Goal: Task Accomplishment & Management: Complete application form

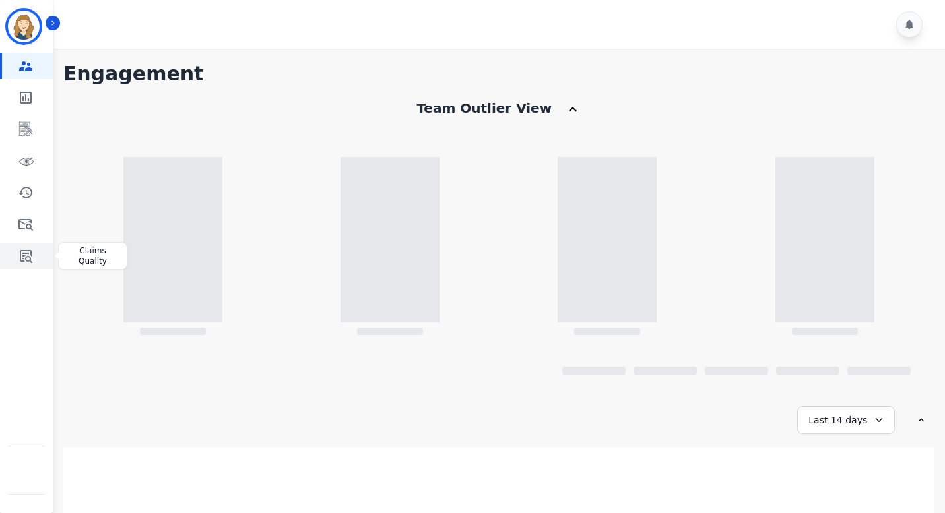
click at [30, 255] on icon "Sidebar" at bounding box center [26, 256] width 16 height 16
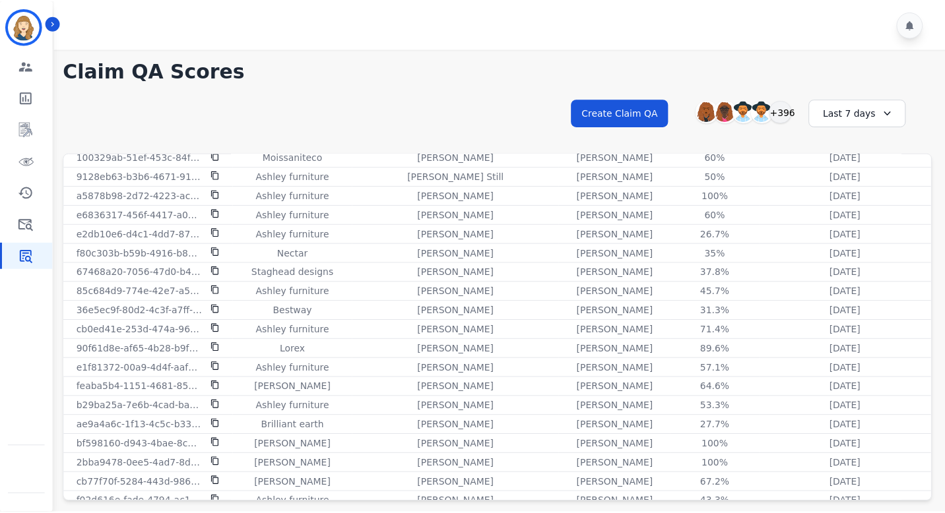
scroll to position [936, 0]
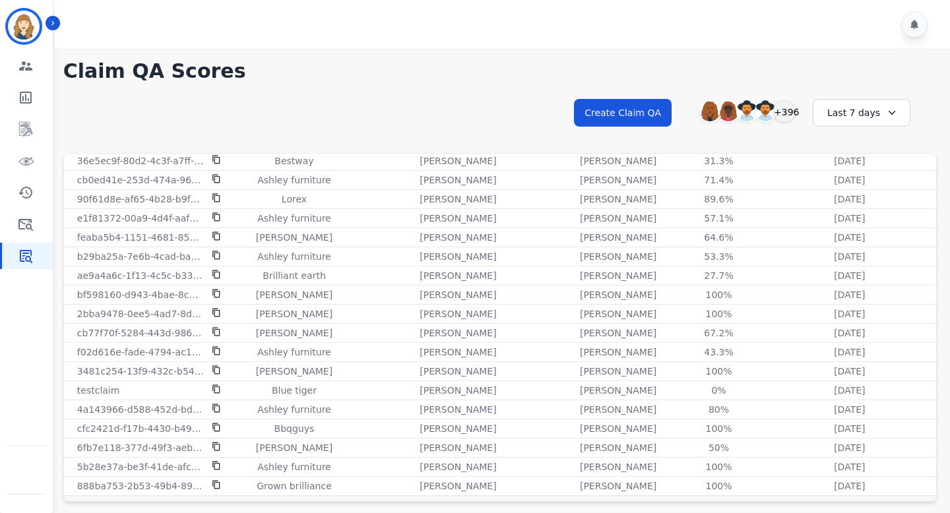
click at [857, 102] on div "Last 7 days" at bounding box center [862, 113] width 98 height 28
click at [845, 258] on li "Last 12 months" at bounding box center [870, 263] width 66 height 26
click at [34, 217] on link "Sidebar" at bounding box center [27, 224] width 51 height 26
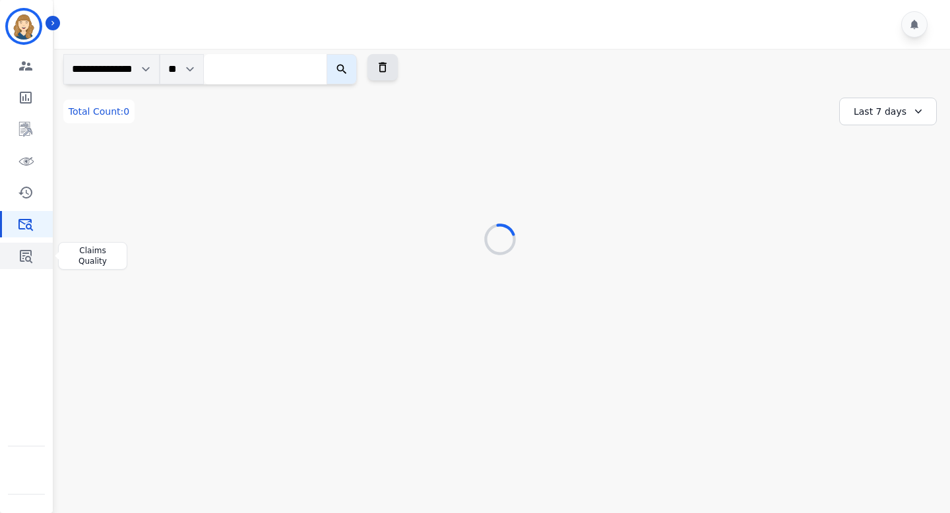
click at [32, 253] on icon "Sidebar" at bounding box center [26, 256] width 16 height 16
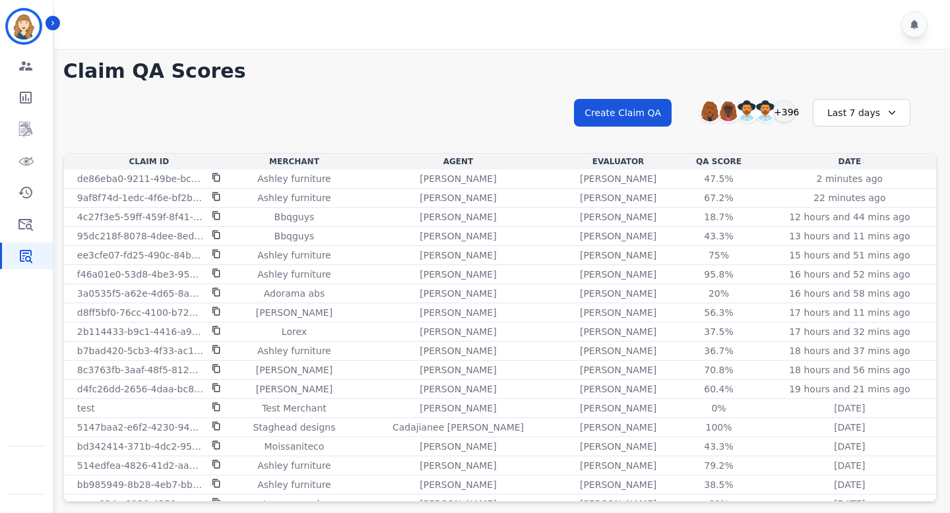
click at [863, 119] on div "Last 7 days" at bounding box center [862, 113] width 98 height 28
click at [857, 258] on li "Last 12 months" at bounding box center [870, 263] width 66 height 26
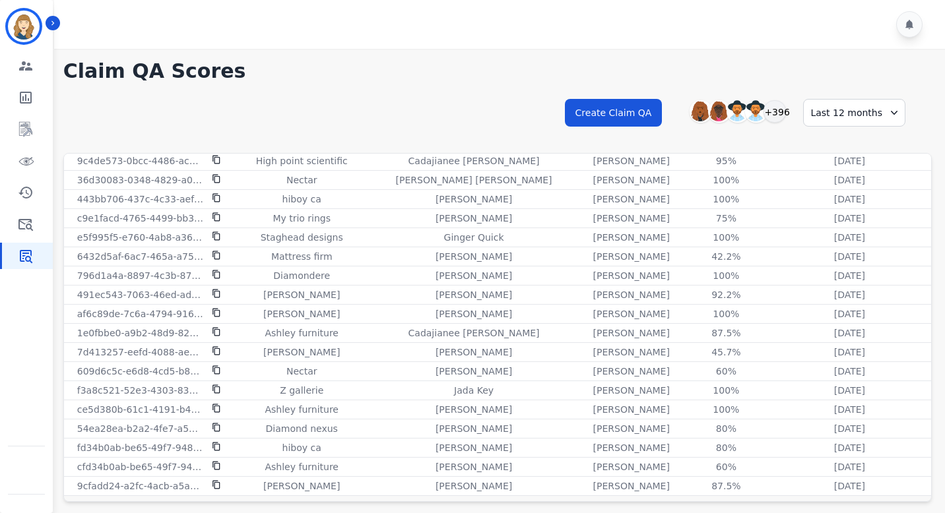
scroll to position [35, 0]
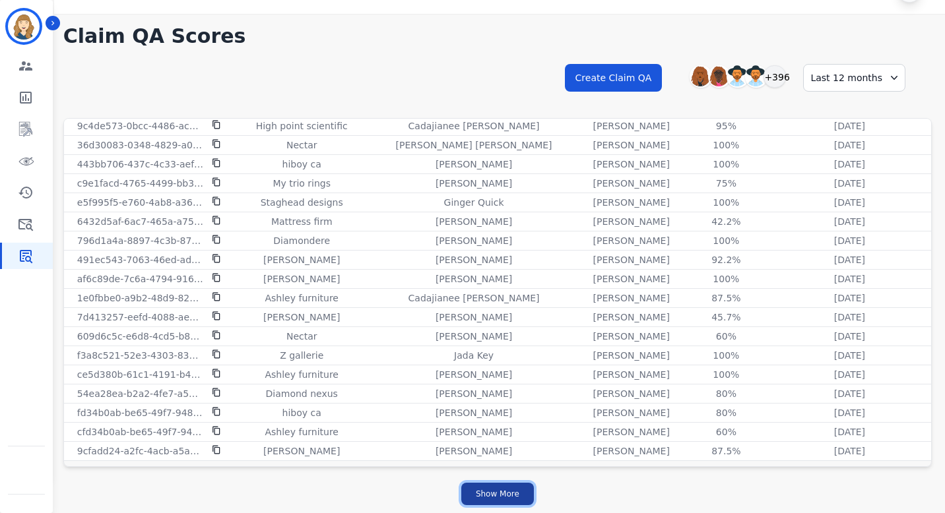
click at [488, 494] on button "Show More" at bounding box center [497, 494] width 73 height 22
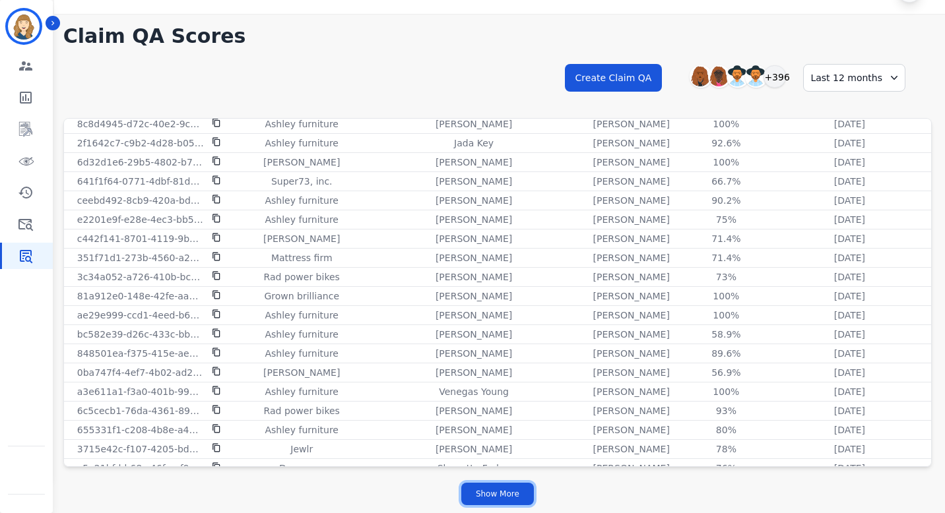
scroll to position [3501, 0]
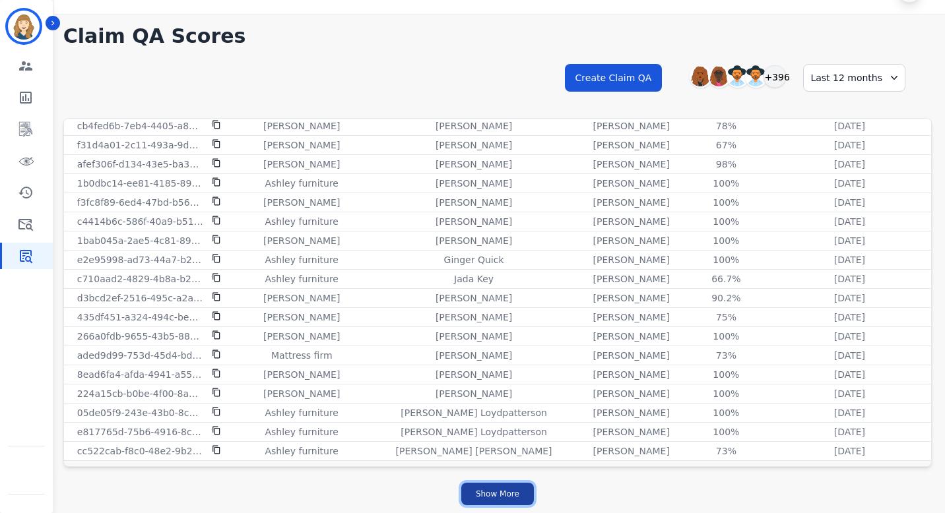
click at [488, 499] on button "Show More" at bounding box center [497, 494] width 73 height 22
click at [494, 490] on button "Show More" at bounding box center [497, 494] width 73 height 22
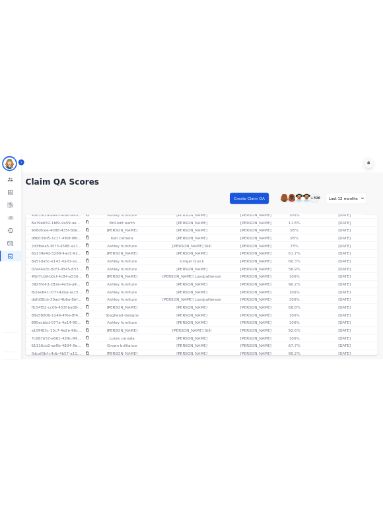
scroll to position [1632, 0]
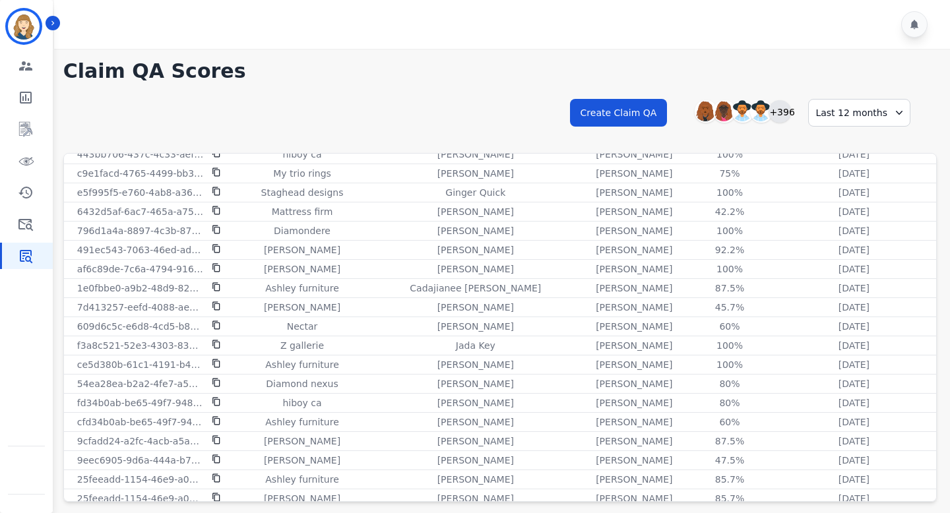
click at [787, 112] on div "+396" at bounding box center [780, 111] width 22 height 22
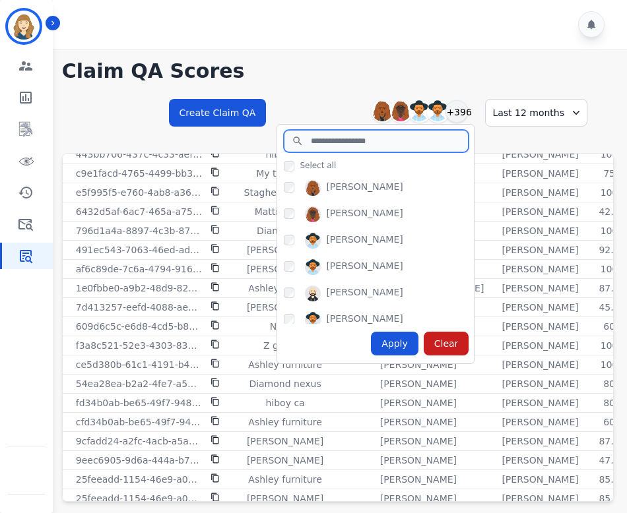
click at [345, 137] on input "search" at bounding box center [376, 141] width 185 height 22
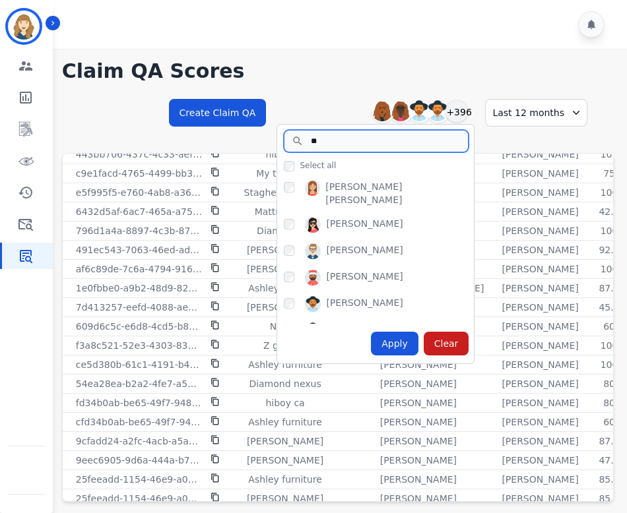
type input "**"
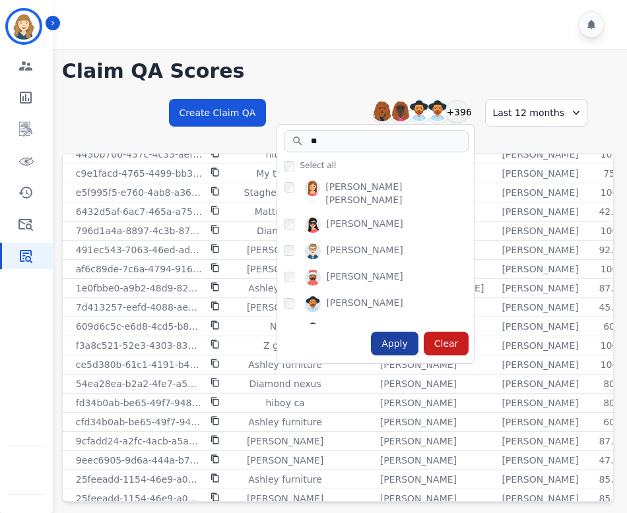
click at [398, 346] on div "Apply" at bounding box center [395, 344] width 48 height 24
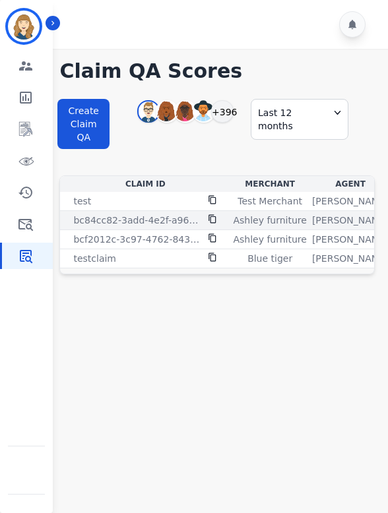
click at [214, 216] on icon at bounding box center [212, 219] width 7 height 9
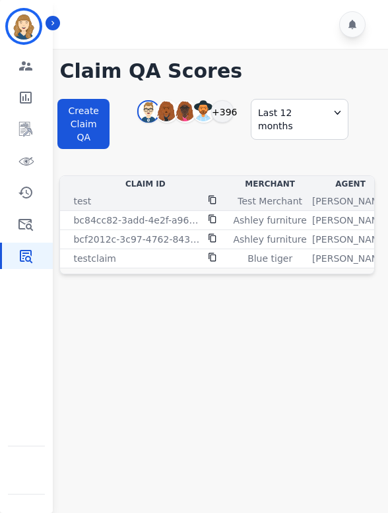
click at [212, 199] on icon at bounding box center [212, 199] width 9 height 9
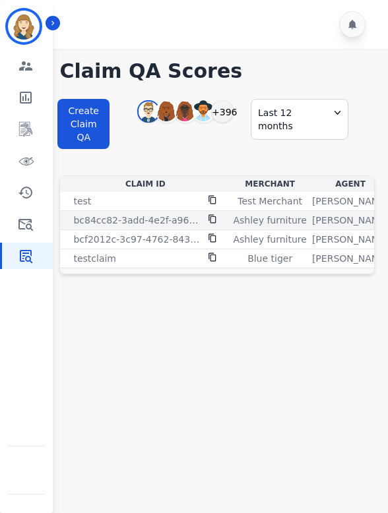
click at [214, 219] on icon at bounding box center [212, 218] width 9 height 9
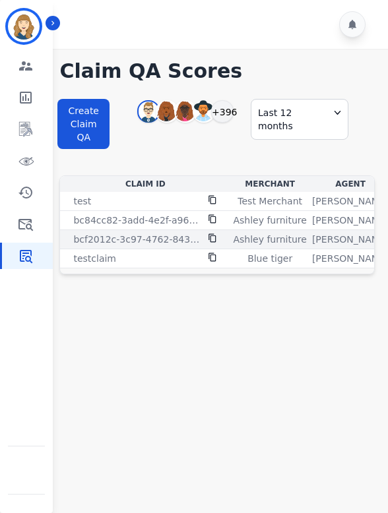
click at [212, 239] on icon at bounding box center [212, 238] width 9 height 9
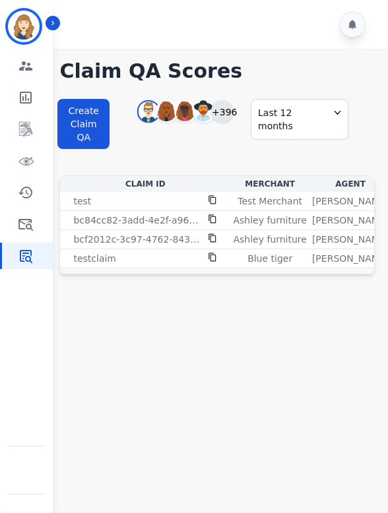
click at [224, 107] on div "+396" at bounding box center [222, 111] width 22 height 22
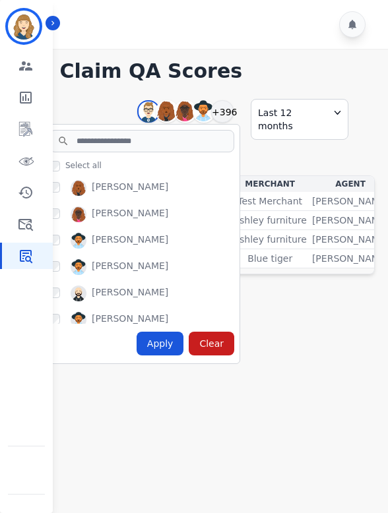
click at [319, 64] on h1 "Claim QA Scores" at bounding box center [216, 71] width 315 height 24
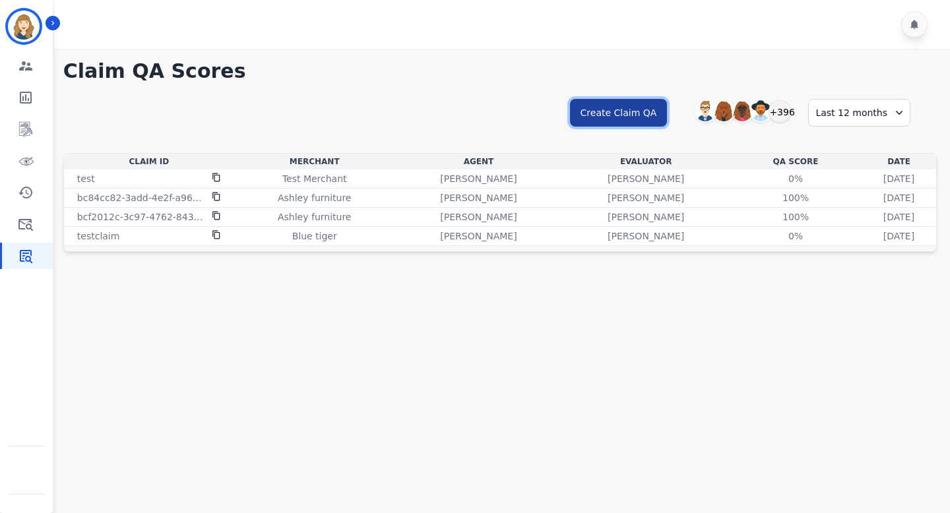
click at [652, 114] on button "Create Claim QA" at bounding box center [619, 113] width 98 height 28
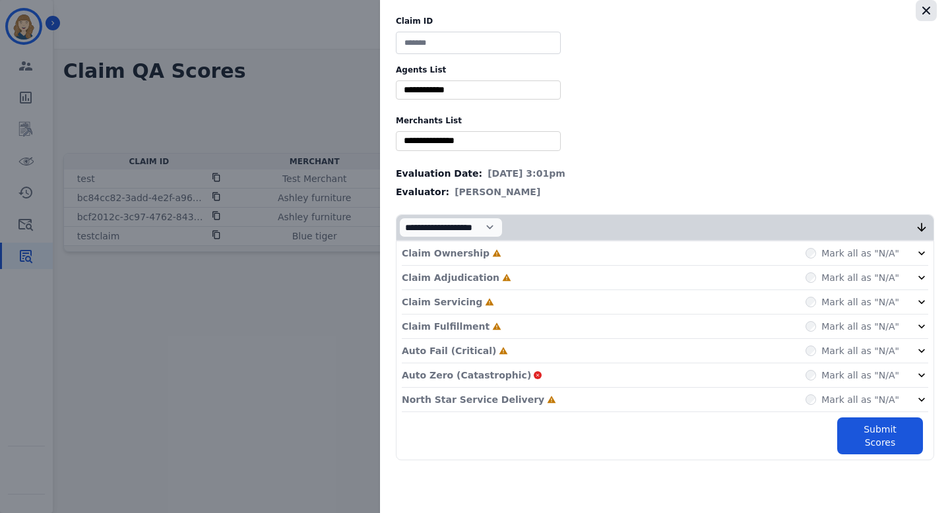
click at [928, 8] on icon "button" at bounding box center [926, 11] width 8 height 8
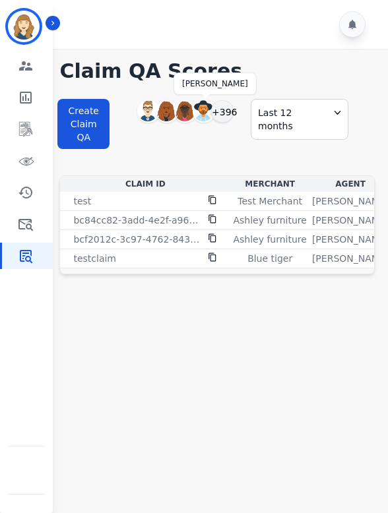
click at [212, 119] on div at bounding box center [206, 111] width 18 height 22
click at [220, 113] on div "+396" at bounding box center [222, 111] width 22 height 22
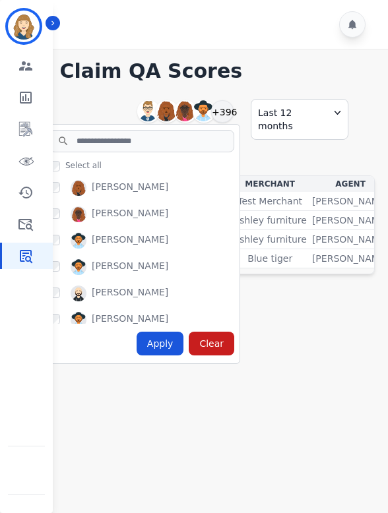
click at [133, 187] on div "Abigail Joseph" at bounding box center [130, 188] width 77 height 16
click at [60, 185] on div "Abigail Joseph" at bounding box center [144, 190] width 190 height 21
click at [154, 350] on div "Apply" at bounding box center [161, 344] width 48 height 24
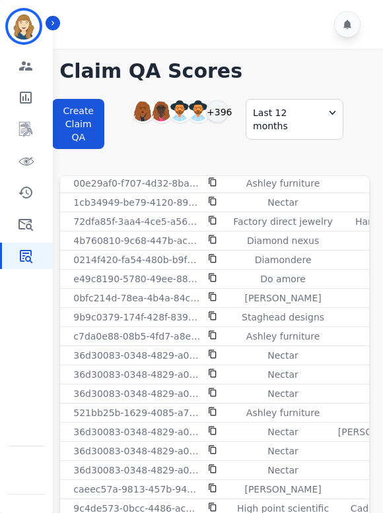
scroll to position [57, 0]
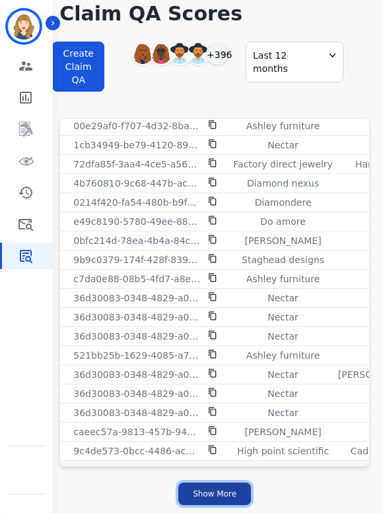
click at [228, 496] on button "Show More" at bounding box center [214, 494] width 73 height 22
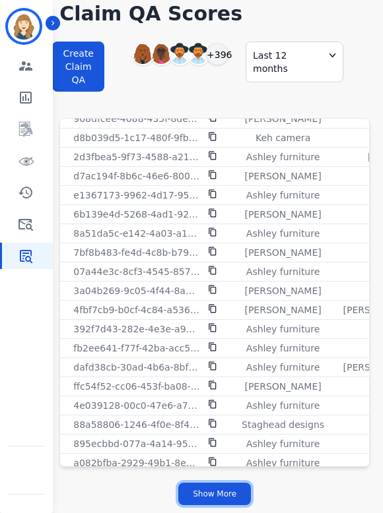
scroll to position [3506, 0]
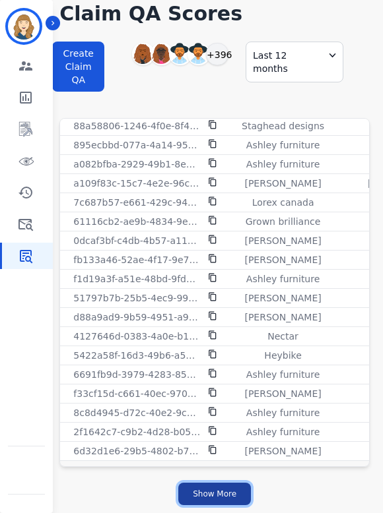
click at [233, 492] on button "Show More" at bounding box center [214, 494] width 73 height 22
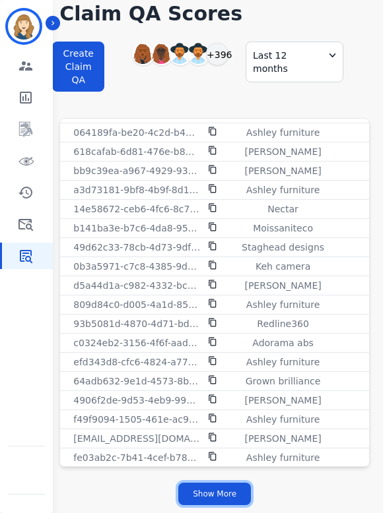
scroll to position [5420, 0]
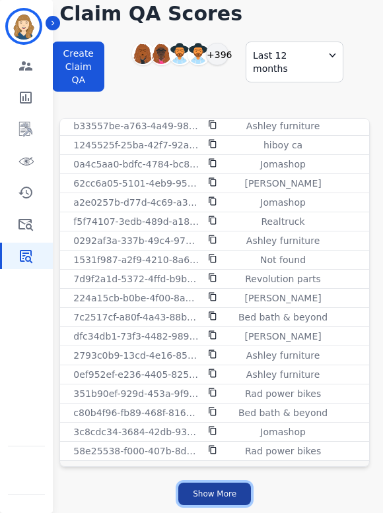
click at [229, 489] on button "Show More" at bounding box center [214, 494] width 73 height 22
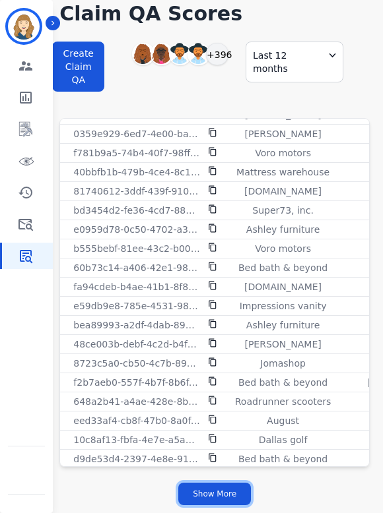
scroll to position [7333, 0]
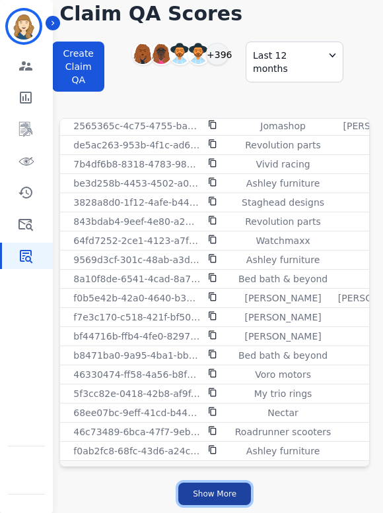
click at [209, 498] on button "Show More" at bounding box center [214, 494] width 73 height 22
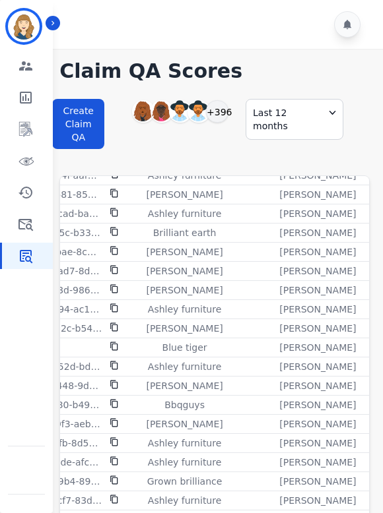
scroll to position [83, 98]
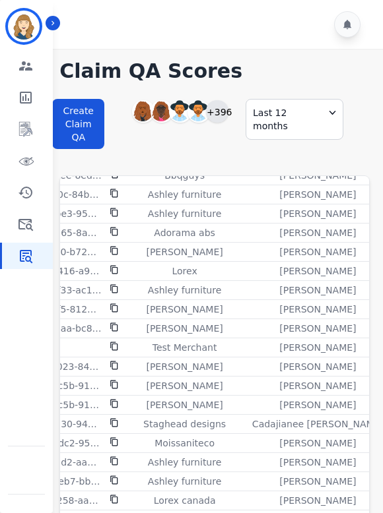
click at [216, 119] on div "+396" at bounding box center [217, 111] width 22 height 22
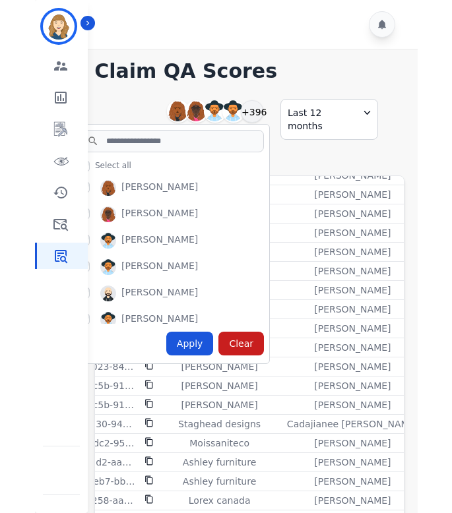
scroll to position [2, 0]
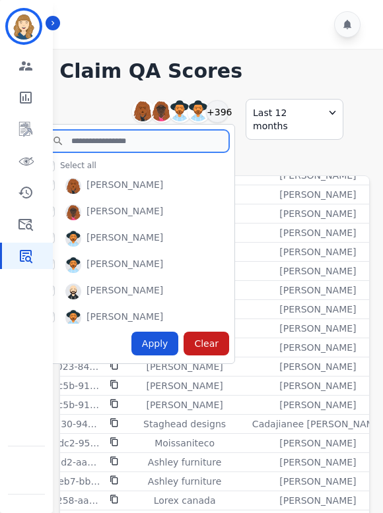
click at [126, 138] on input "search" at bounding box center [136, 141] width 185 height 22
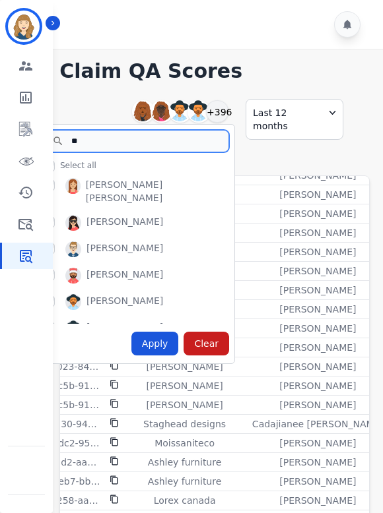
type input "**"
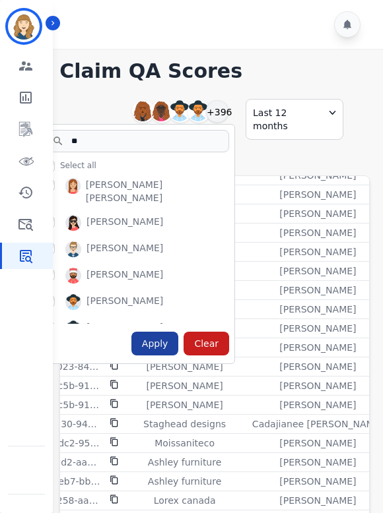
click at [160, 344] on div "Apply" at bounding box center [155, 344] width 48 height 24
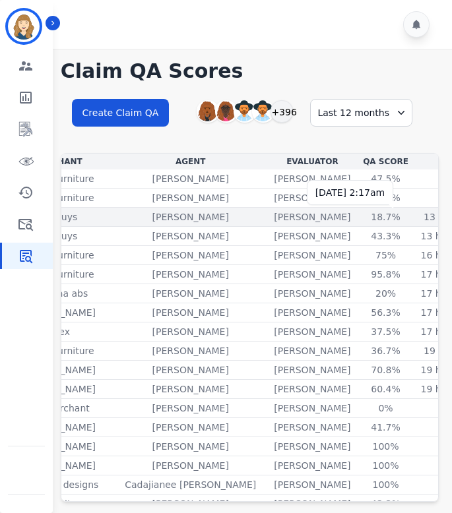
scroll to position [0, 253]
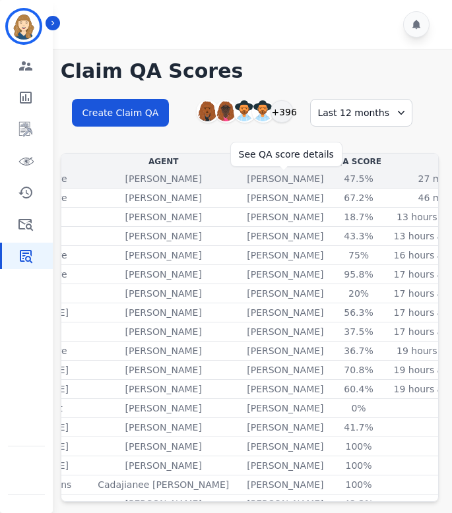
click at [329, 177] on div "47.5%" at bounding box center [358, 178] width 59 height 13
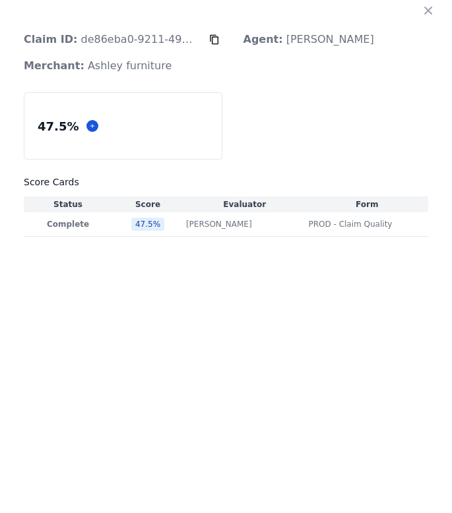
click at [432, 7] on icon "button" at bounding box center [428, 10] width 13 height 13
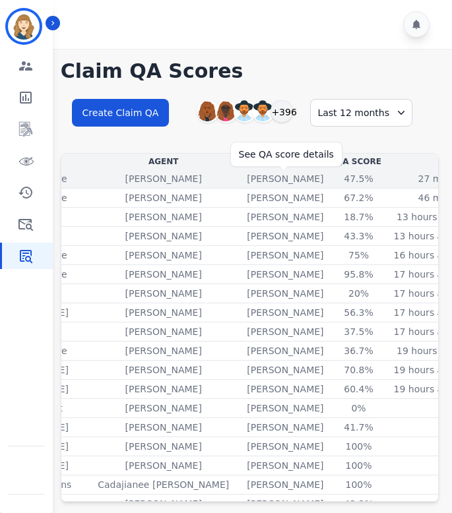
click at [329, 181] on div "47.5%" at bounding box center [358, 178] width 59 height 13
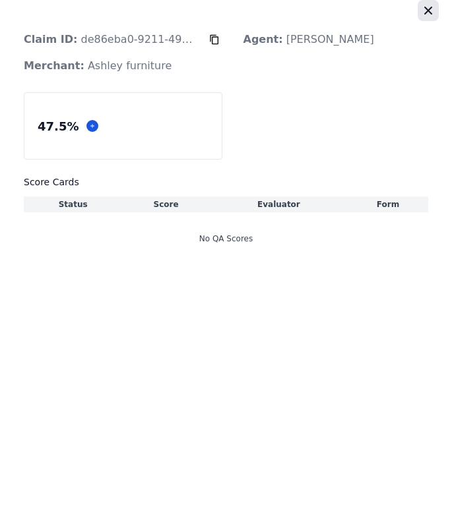
click at [434, 10] on icon "button" at bounding box center [428, 10] width 13 height 13
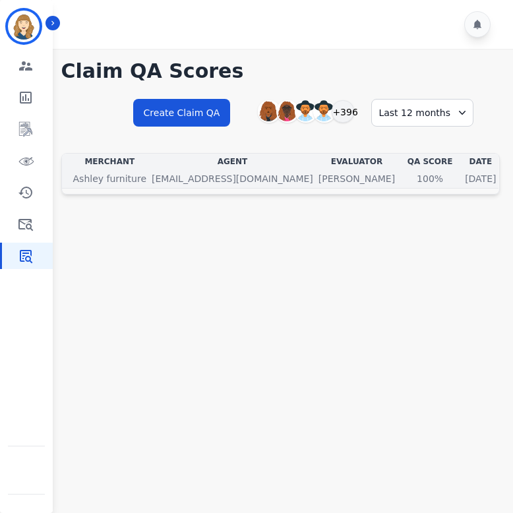
scroll to position [0, 0]
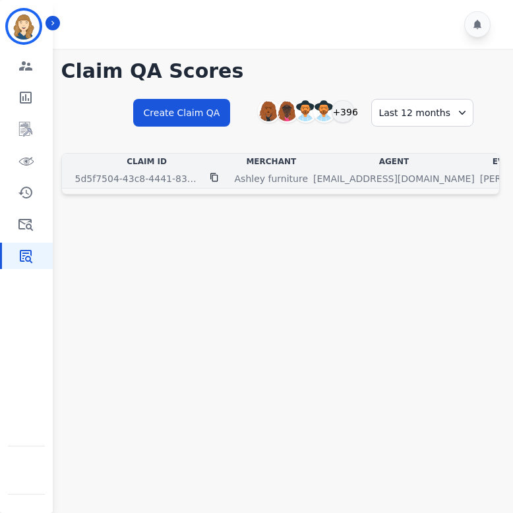
click at [381, 179] on p "blettimore@tripleimpact.com" at bounding box center [394, 178] width 162 height 13
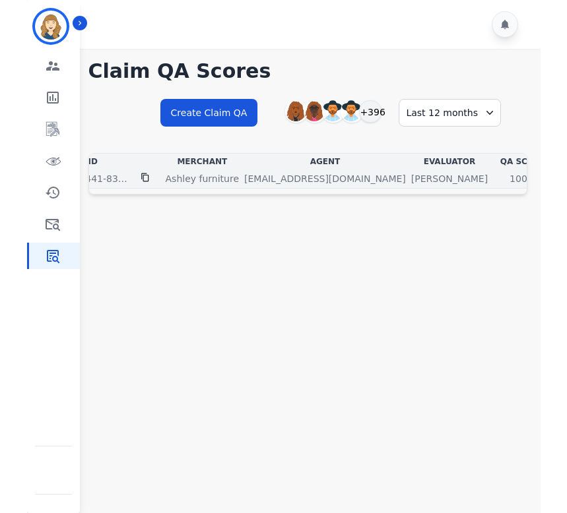
scroll to position [0, 119]
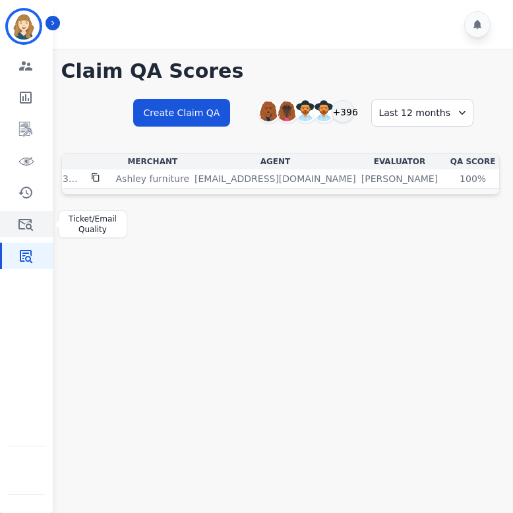
click at [32, 224] on icon "Sidebar" at bounding box center [26, 224] width 16 height 16
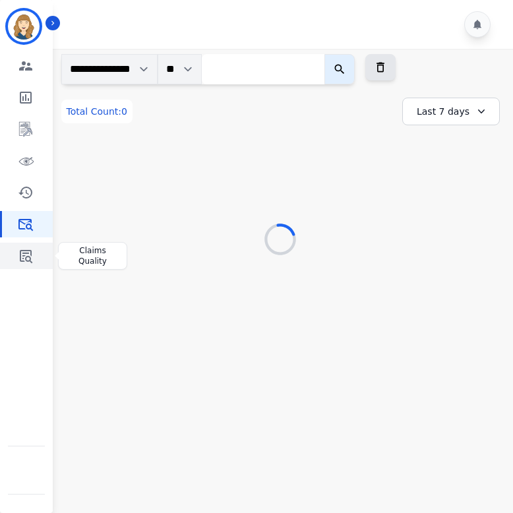
click at [32, 253] on icon "Sidebar" at bounding box center [26, 256] width 16 height 16
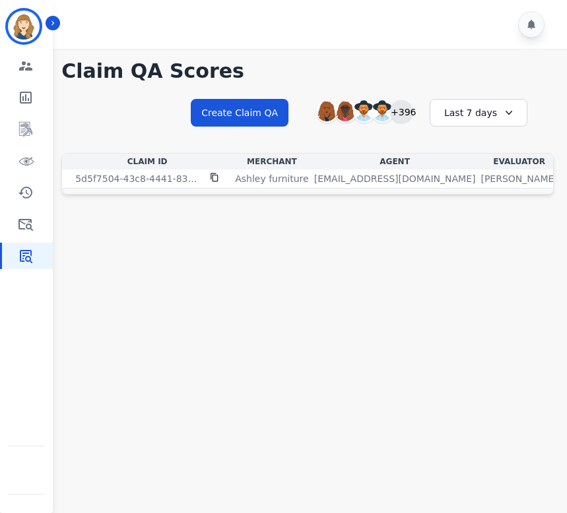
click at [405, 108] on div "+396" at bounding box center [401, 111] width 22 height 22
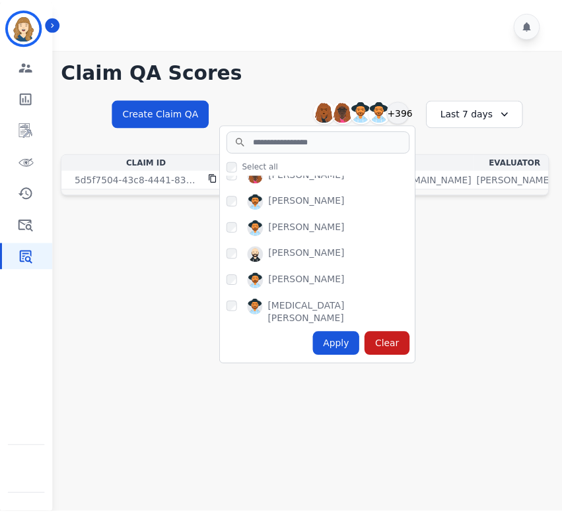
scroll to position [45, 0]
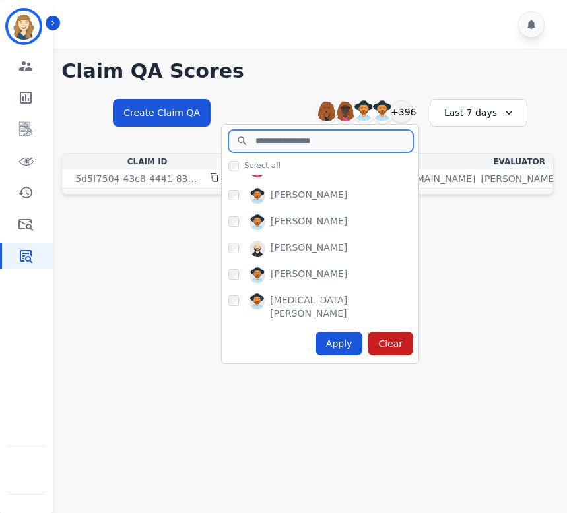
click at [308, 141] on input "search" at bounding box center [320, 141] width 185 height 22
type input "*"
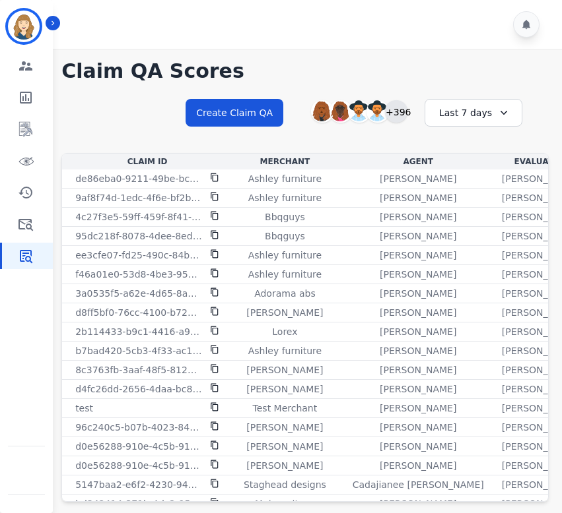
click at [400, 112] on div "+396" at bounding box center [396, 111] width 22 height 22
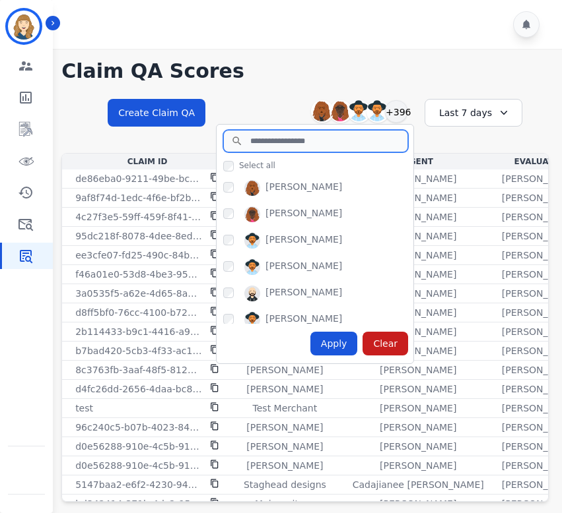
click at [323, 143] on input "search" at bounding box center [315, 141] width 185 height 22
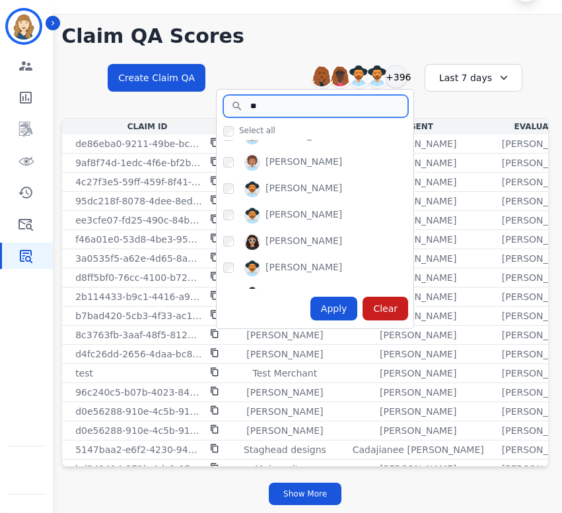
scroll to position [0, 0]
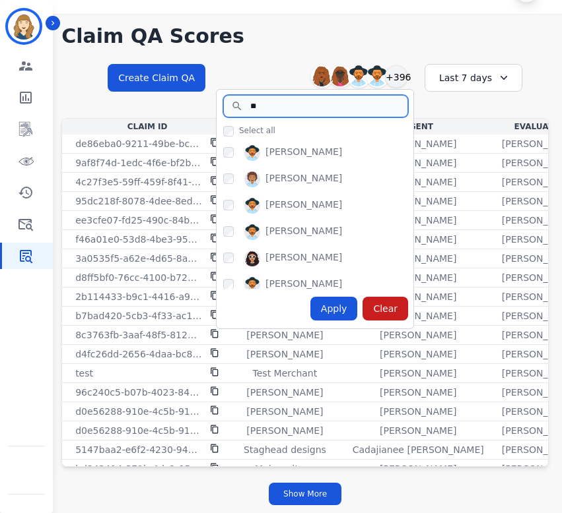
type input "**"
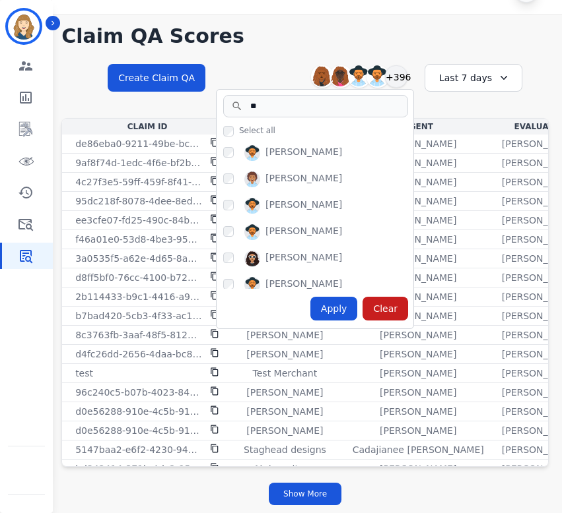
click at [423, 95] on div "**********" at bounding box center [304, 89] width 487 height 57
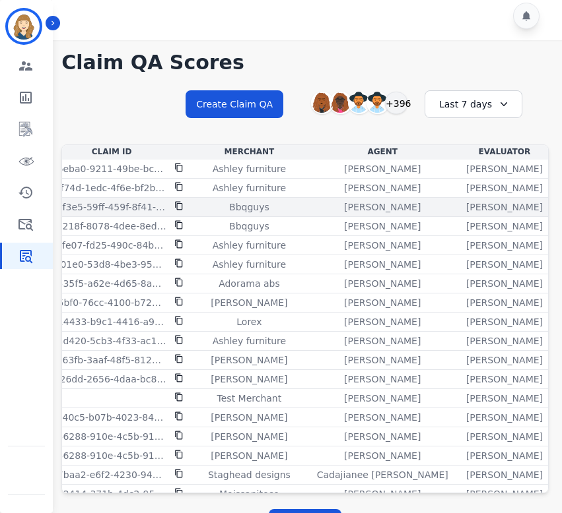
scroll to position [1, 37]
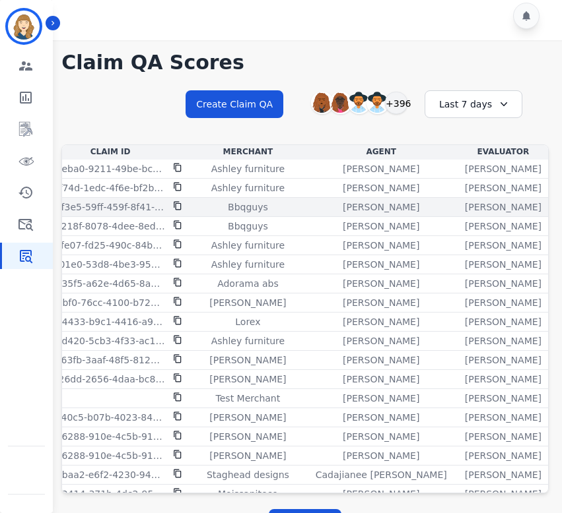
drag, startPoint x: 392, startPoint y: 206, endPoint x: 460, endPoint y: 211, distance: 68.2
click at [465, 211] on div "Jessica Olivarez" at bounding box center [503, 207] width 77 height 13
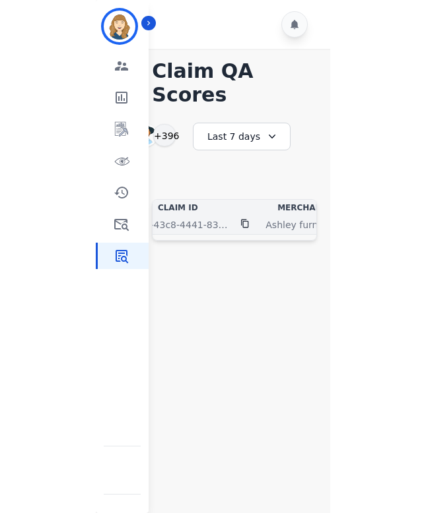
scroll to position [0, 0]
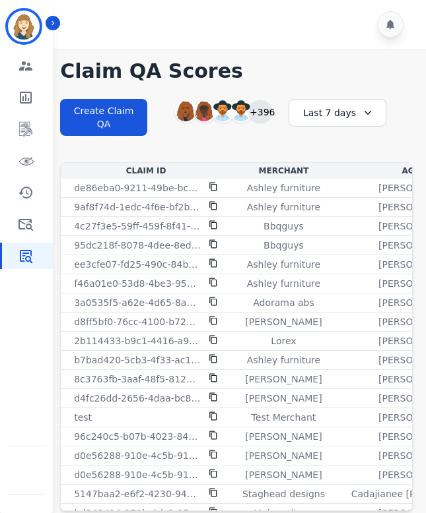
click at [259, 111] on div "+396" at bounding box center [260, 111] width 22 height 22
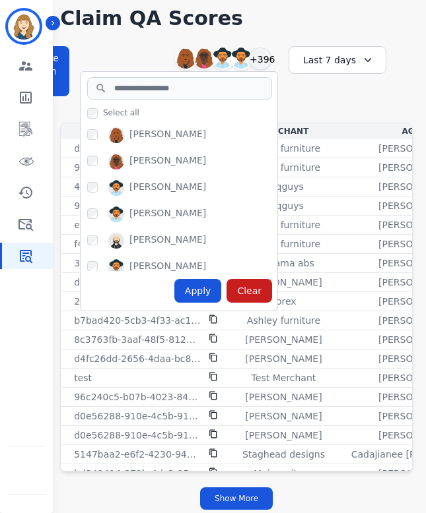
scroll to position [57, 0]
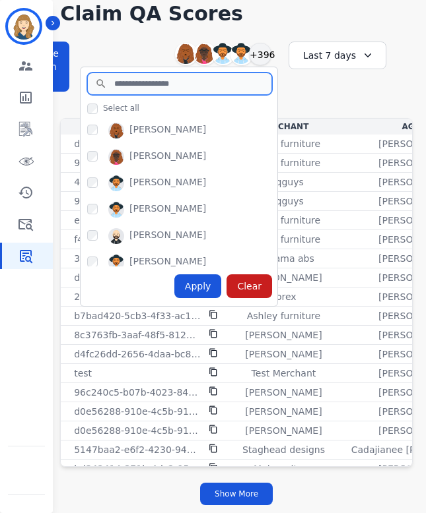
click at [202, 82] on input "search" at bounding box center [179, 84] width 185 height 22
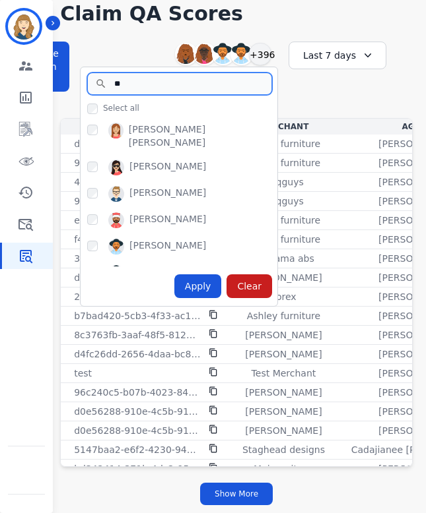
type input "**"
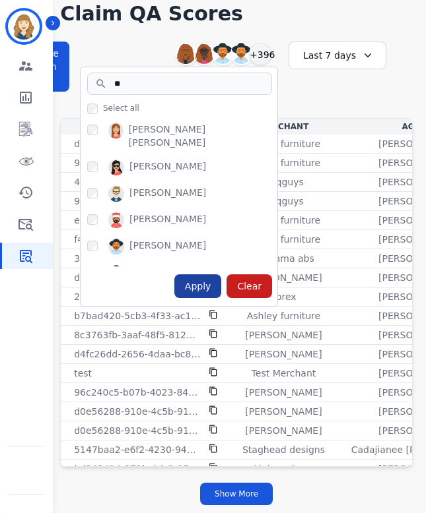
click at [201, 288] on div "Apply" at bounding box center [198, 287] width 48 height 24
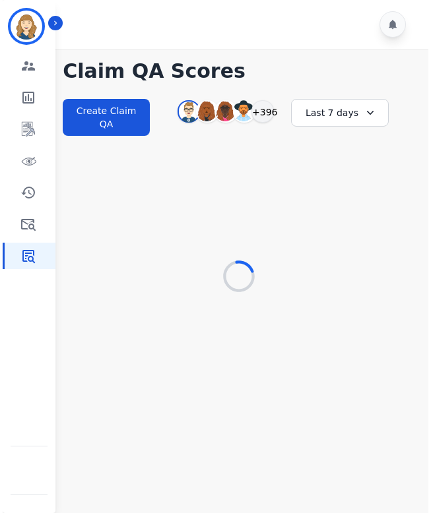
scroll to position [0, 0]
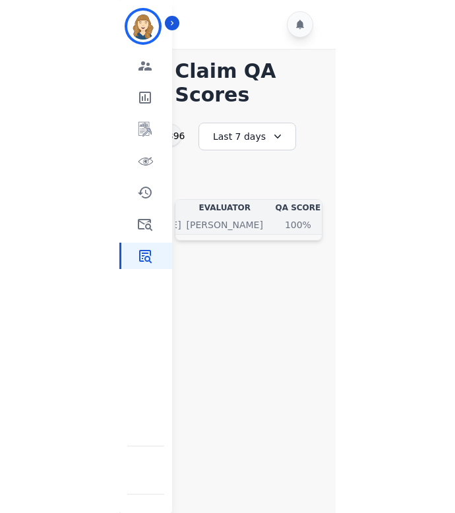
scroll to position [0, 458]
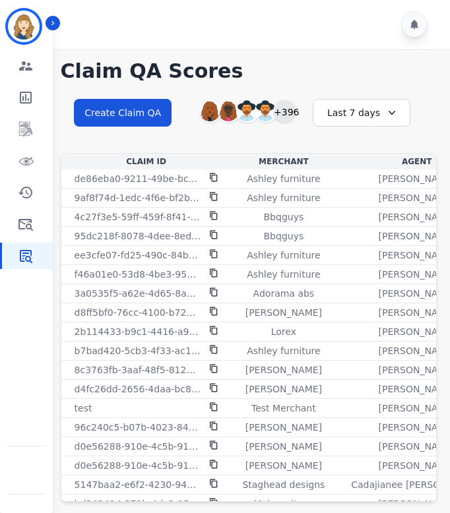
click at [291, 112] on div "+396" at bounding box center [284, 111] width 22 height 22
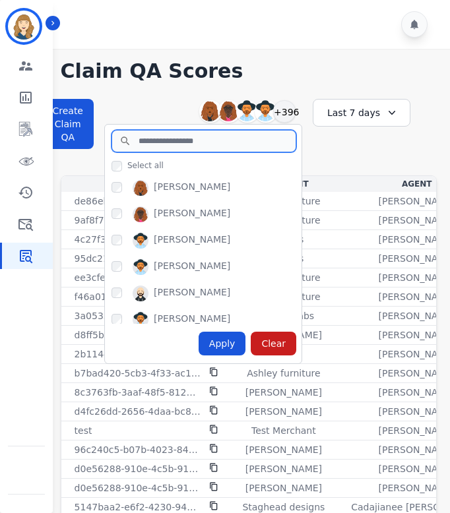
click at [194, 146] on input "search" at bounding box center [204, 141] width 185 height 22
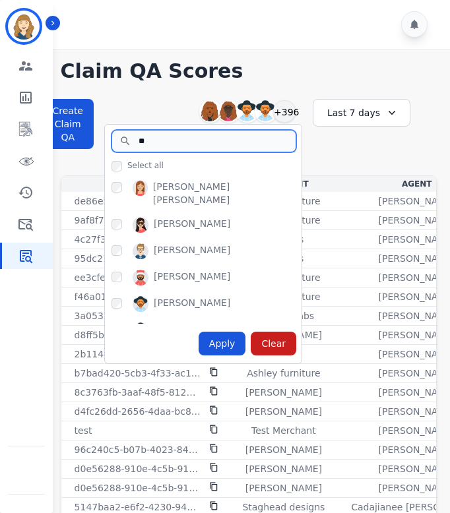
type input "**"
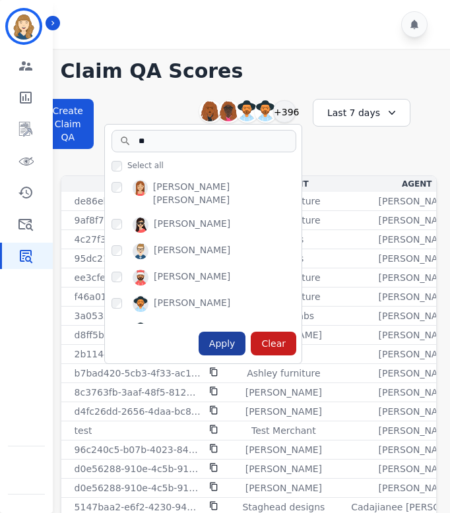
click at [224, 344] on div "Apply" at bounding box center [223, 344] width 48 height 24
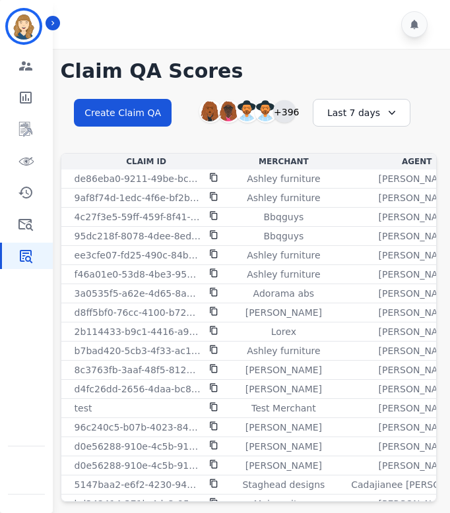
click at [290, 112] on div "+396" at bounding box center [284, 111] width 22 height 22
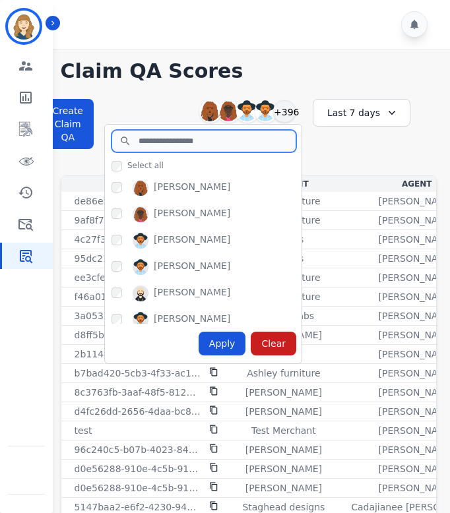
click at [237, 143] on input "search" at bounding box center [204, 141] width 185 height 22
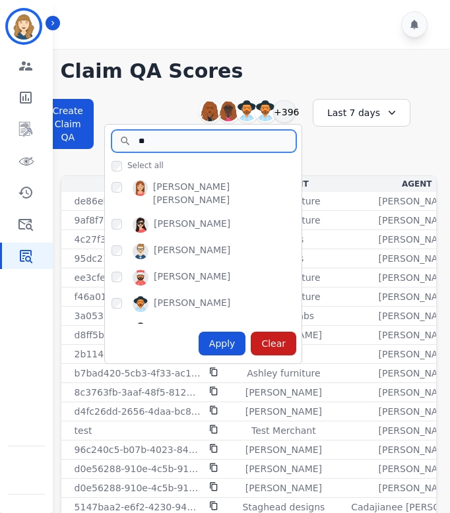
type input "**"
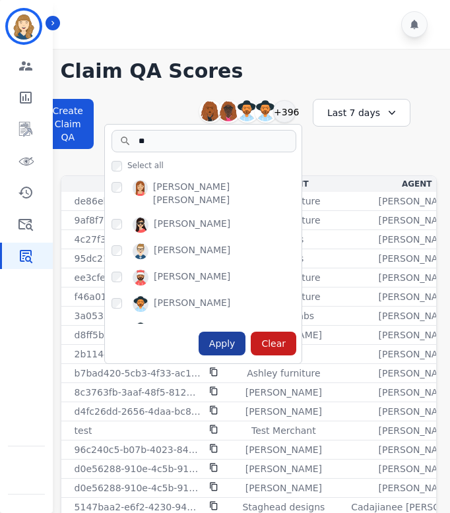
click at [212, 344] on div "Apply" at bounding box center [223, 344] width 48 height 24
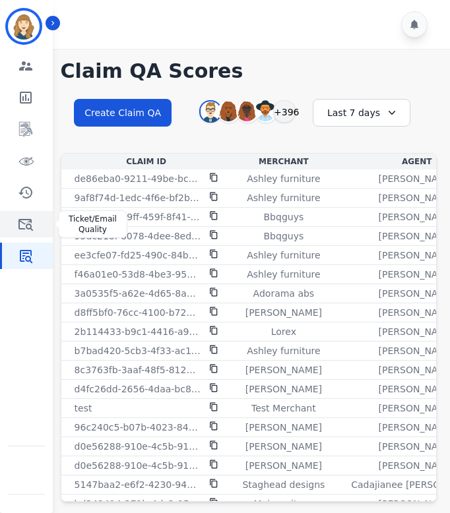
click at [40, 222] on link "Sidebar" at bounding box center [27, 224] width 51 height 26
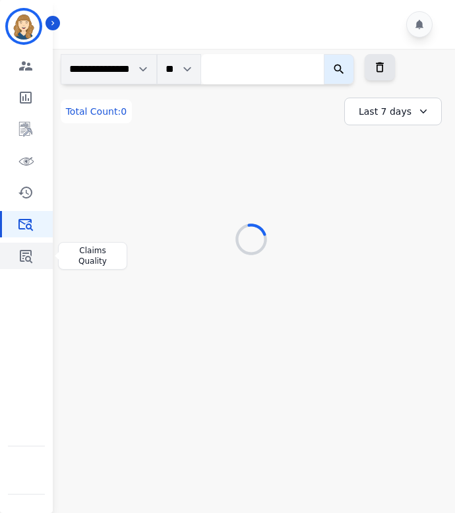
click at [26, 253] on icon "Sidebar" at bounding box center [26, 256] width 13 height 13
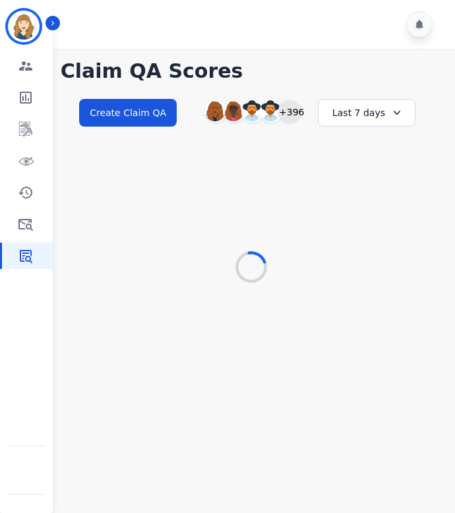
click at [295, 111] on div "+396" at bounding box center [289, 111] width 22 height 22
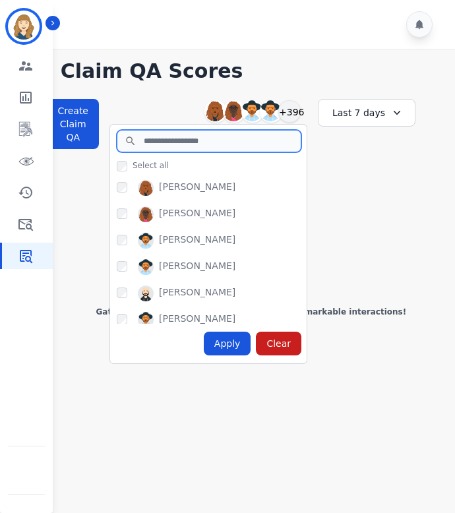
click at [180, 139] on input "search" at bounding box center [209, 141] width 185 height 22
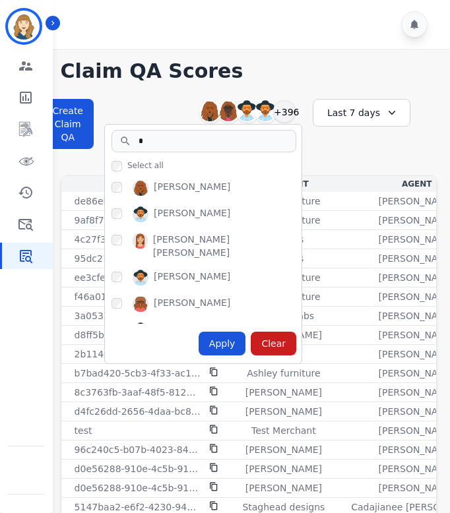
click at [150, 201] on div "Abigail Joseph Amanda Baez Amerie Bonet Annalynn Roberts Artheria Robinson Barb…" at bounding box center [203, 249] width 197 height 149
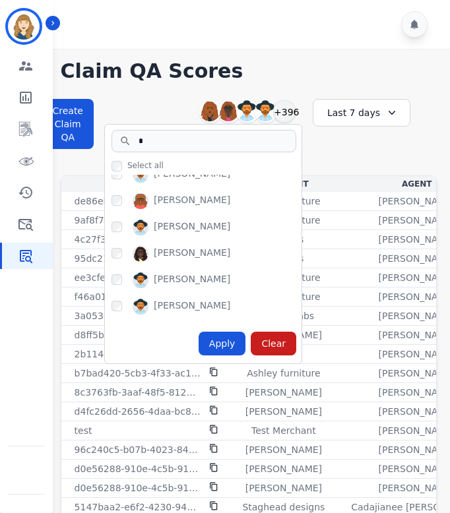
scroll to position [111, 0]
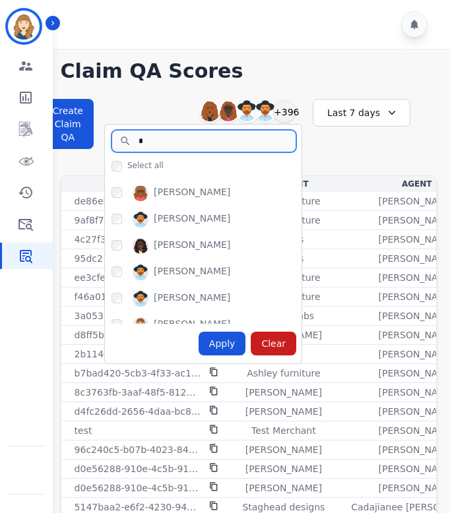
click at [161, 145] on input "*" at bounding box center [204, 141] width 185 height 22
click at [181, 138] on input "**" at bounding box center [204, 141] width 185 height 22
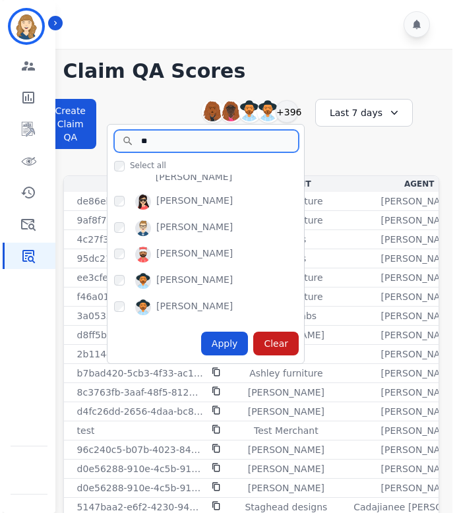
scroll to position [0, 0]
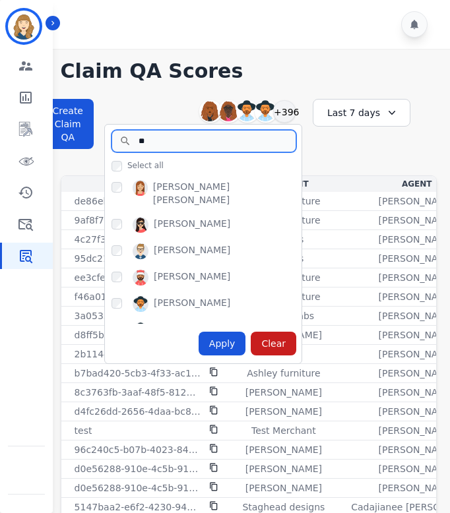
type input "**"
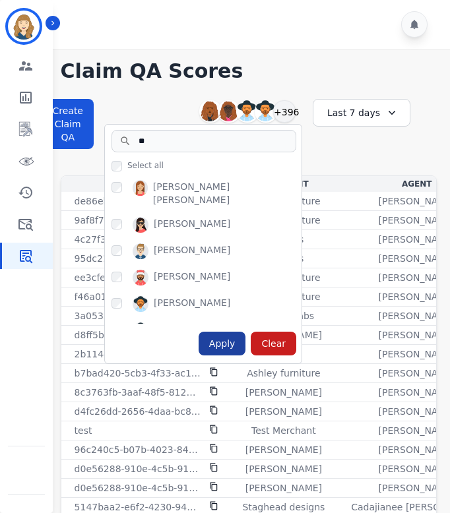
click at [220, 342] on div "Apply" at bounding box center [223, 344] width 48 height 24
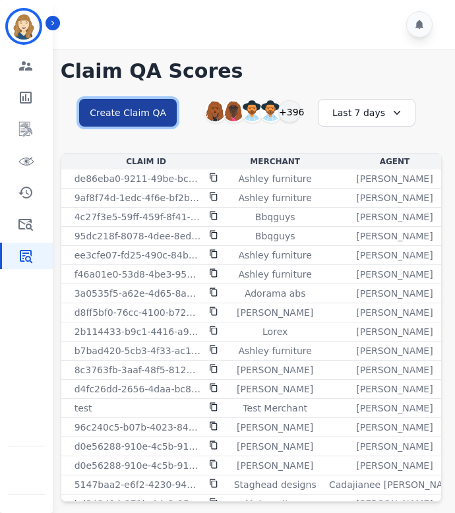
click at [141, 106] on button "Create Claim QA" at bounding box center [128, 113] width 98 height 28
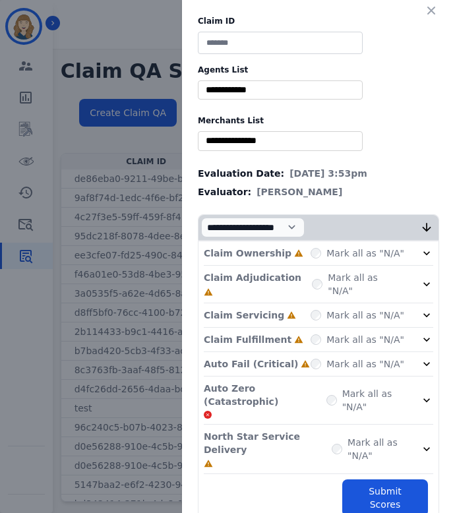
click at [294, 82] on div "** Abigail Joseph Alayna Sims Aleah Carroll Alejandra Woods Alejandro Oliver Al…" at bounding box center [280, 90] width 165 height 19
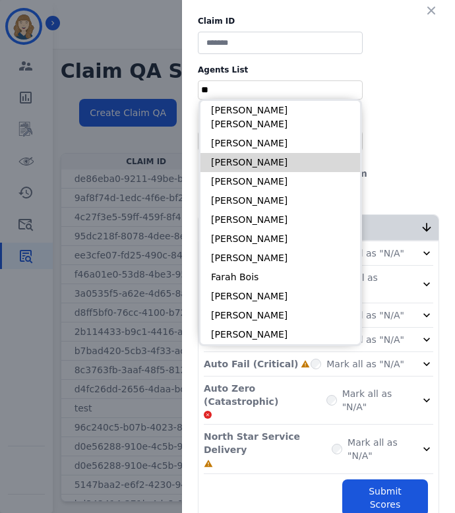
type input "**"
click at [257, 153] on li "[PERSON_NAME]" at bounding box center [281, 162] width 160 height 19
type input "**********"
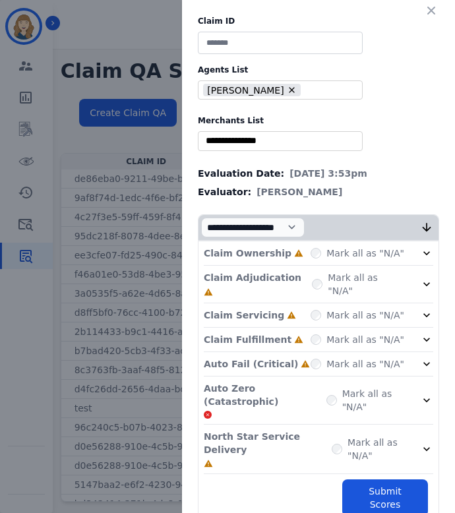
click at [259, 38] on input at bounding box center [280, 43] width 165 height 22
type input "*****"
click at [241, 139] on input "selected options" at bounding box center [280, 141] width 158 height 14
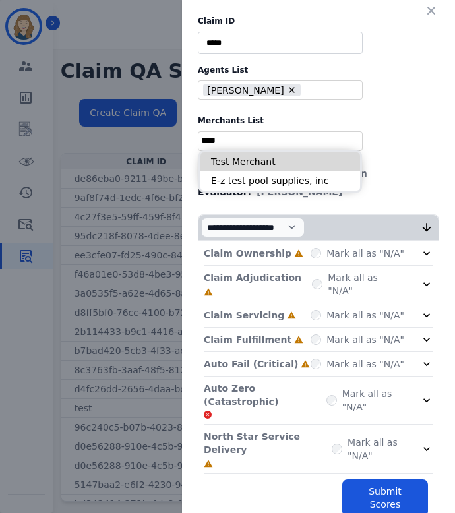
type input "****"
click at [245, 158] on li "Test Merchant" at bounding box center [281, 161] width 160 height 19
type input "**********"
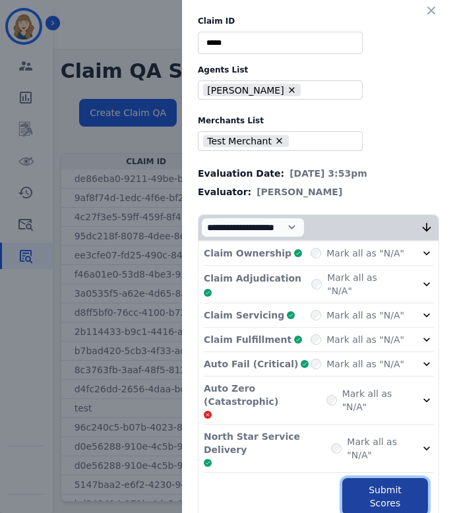
click at [389, 478] on button "Submit Scores" at bounding box center [385, 496] width 86 height 37
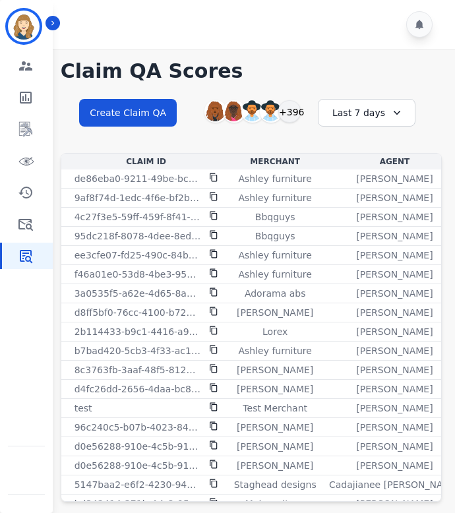
click at [357, 117] on div "Last 7 days" at bounding box center [367, 113] width 98 height 28
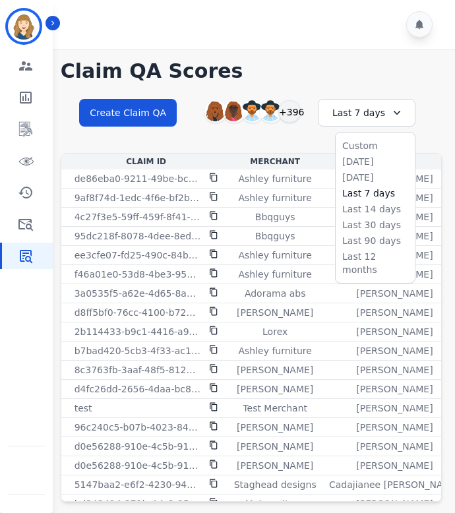
click at [216, 148] on div "**********" at bounding box center [251, 124] width 381 height 57
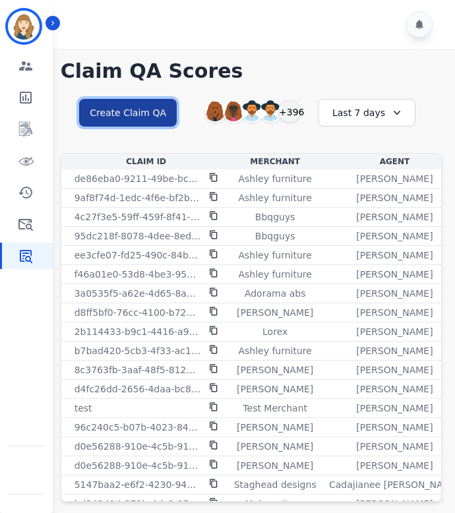
click at [142, 105] on button "Create Claim QA" at bounding box center [128, 113] width 98 height 28
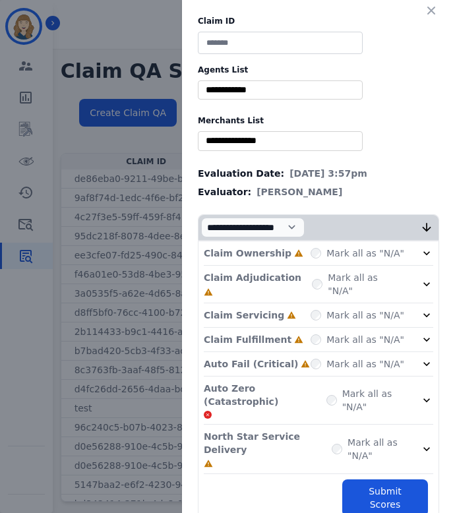
click at [277, 134] on input "selected options" at bounding box center [280, 141] width 158 height 14
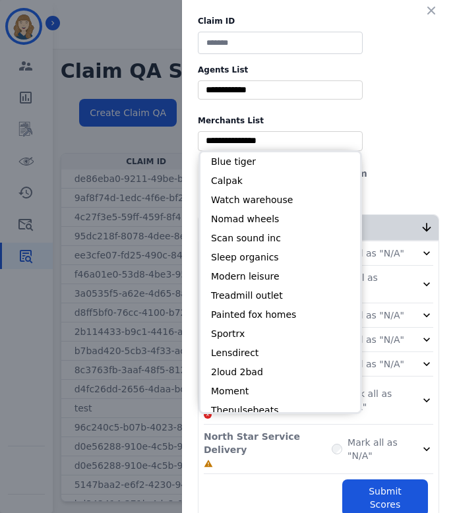
click at [269, 97] on div "** Abigail Joseph Alayna Sims Aleah Carroll Alejandra Woods Alejandro Oliver Al…" at bounding box center [280, 90] width 165 height 19
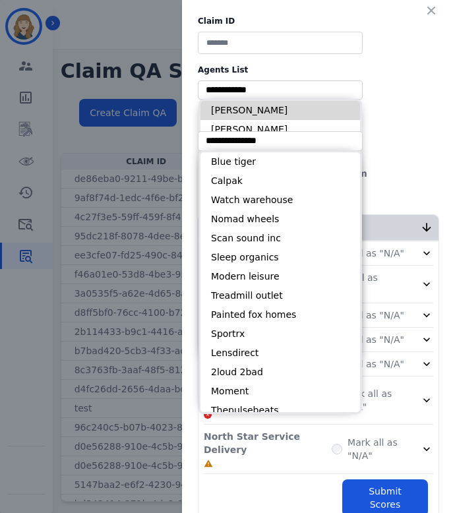
click at [309, 106] on li "[PERSON_NAME]" at bounding box center [281, 110] width 160 height 19
type input "**********"
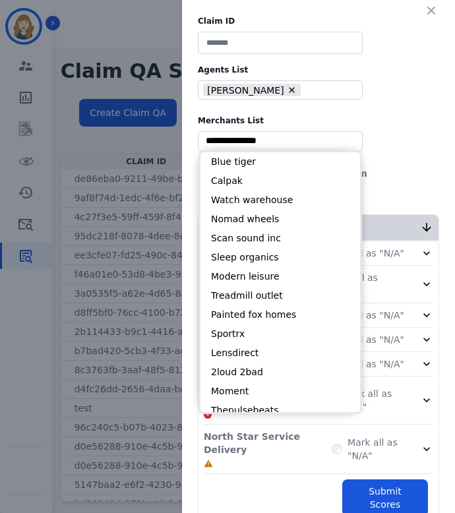
click at [389, 113] on div "**********" at bounding box center [318, 269] width 273 height 538
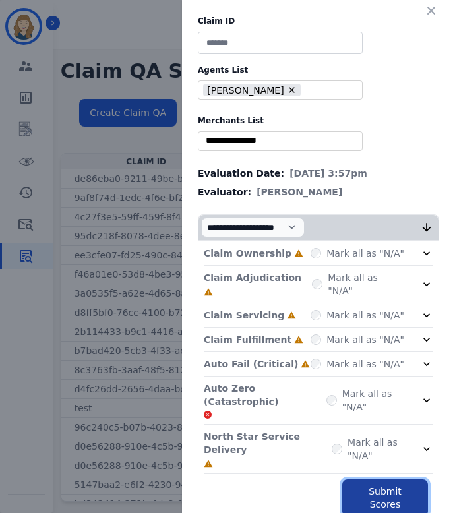
click at [379, 480] on button "Submit Scores" at bounding box center [385, 498] width 86 height 37
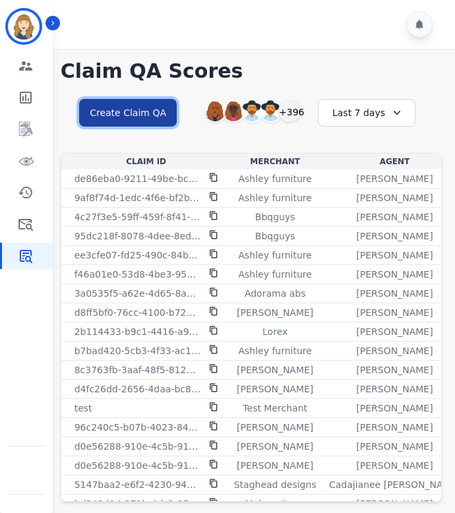
click at [131, 107] on button "Create Claim QA" at bounding box center [128, 113] width 98 height 28
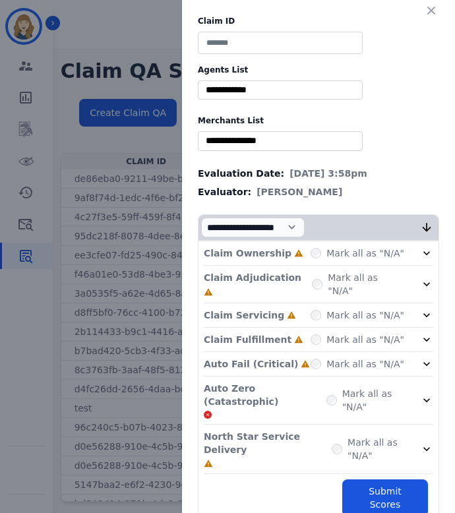
click at [282, 91] on input "selected options" at bounding box center [280, 90] width 158 height 14
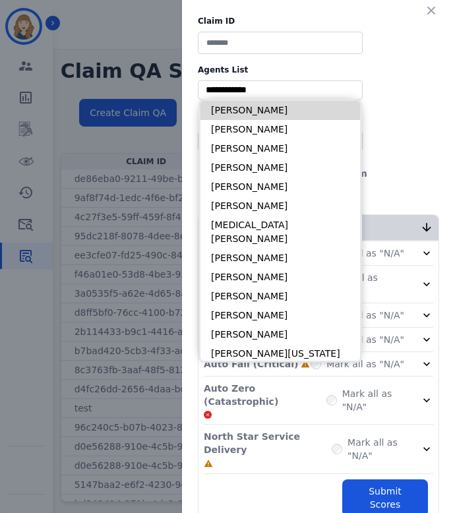
click at [279, 106] on li "[PERSON_NAME]" at bounding box center [281, 110] width 160 height 19
type input "**********"
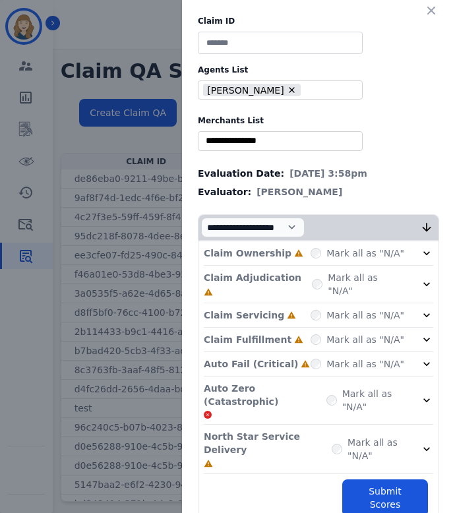
click at [263, 49] on input at bounding box center [280, 43] width 165 height 22
type input "****"
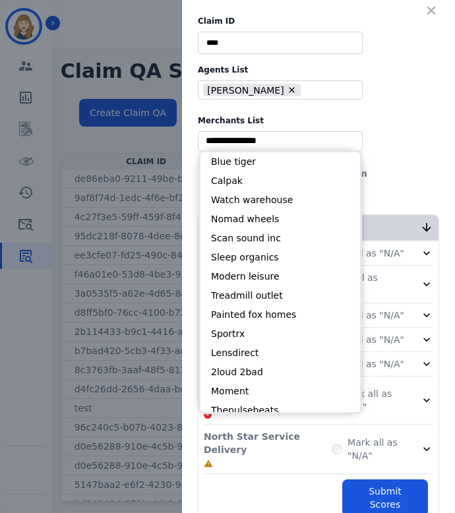
click at [261, 139] on input "selected options" at bounding box center [280, 141] width 158 height 14
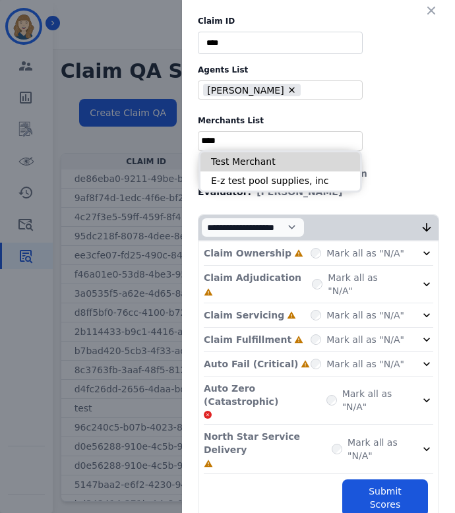
type input "****"
click at [268, 156] on li "Test Merchant" at bounding box center [281, 161] width 160 height 19
type input "**********"
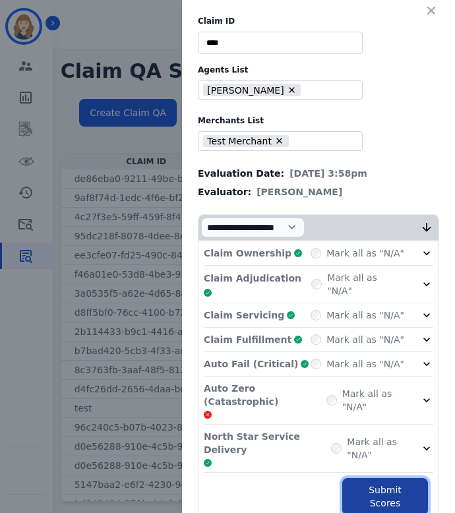
click at [401, 478] on button "Submit Scores" at bounding box center [385, 496] width 86 height 37
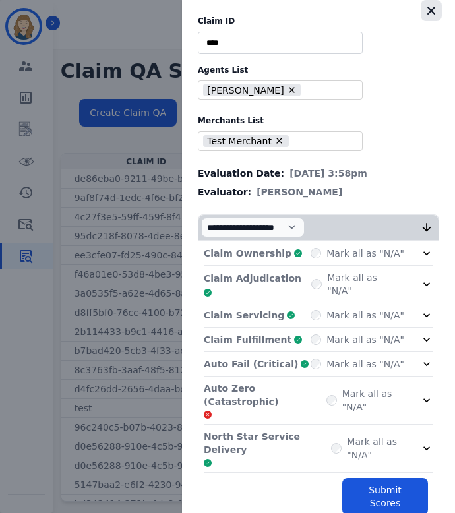
click at [434, 6] on icon "button" at bounding box center [431, 10] width 13 height 13
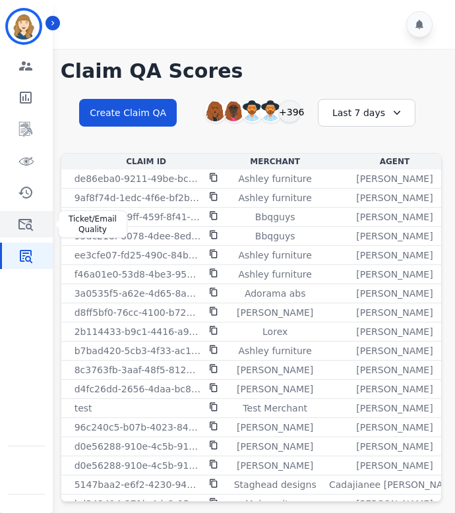
click at [30, 229] on icon "Sidebar" at bounding box center [25, 225] width 15 height 12
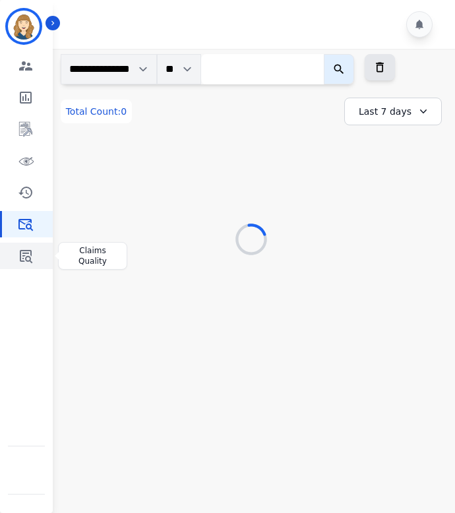
click at [28, 258] on icon "Sidebar" at bounding box center [26, 256] width 16 height 16
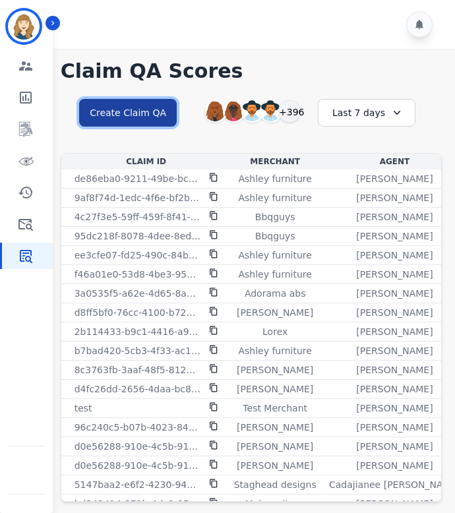
click at [150, 120] on button "Create Claim QA" at bounding box center [128, 113] width 98 height 28
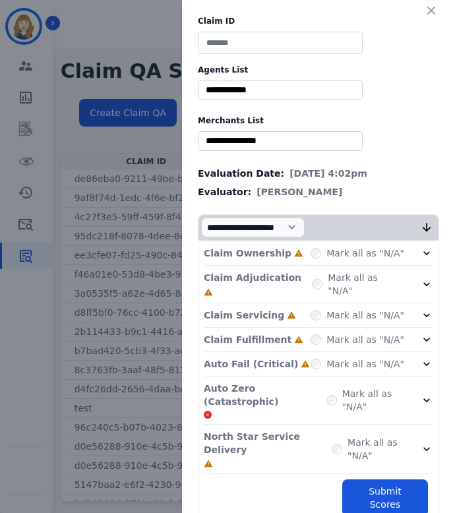
click at [249, 93] on input "selected options" at bounding box center [280, 90] width 158 height 14
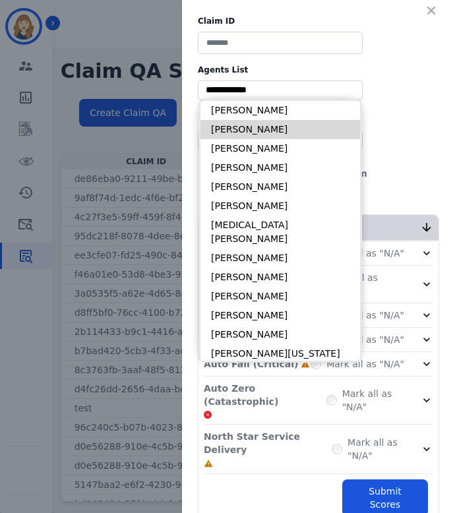
click at [245, 123] on li "Alayna Sims" at bounding box center [281, 129] width 160 height 19
type input "**********"
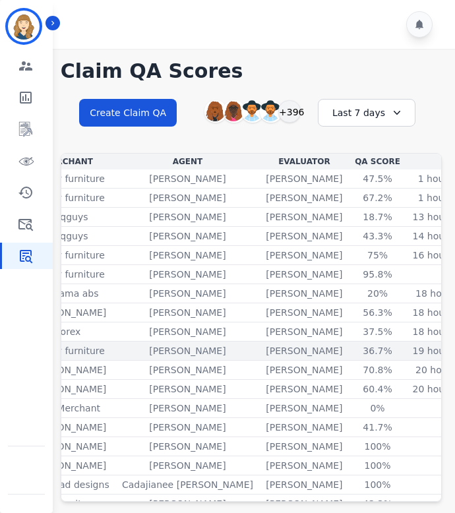
scroll to position [0, 230]
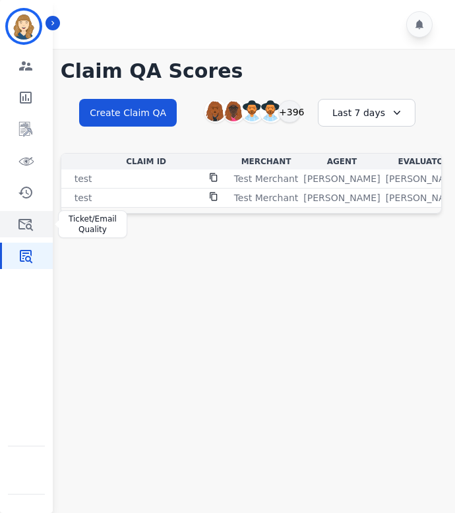
click at [33, 218] on icon "Sidebar" at bounding box center [26, 224] width 16 height 16
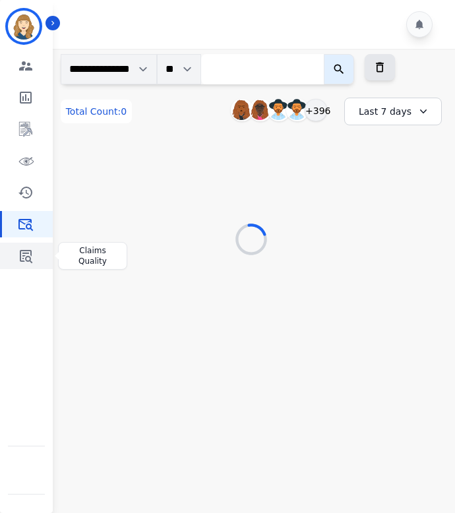
click at [23, 261] on icon "Sidebar" at bounding box center [26, 256] width 13 height 13
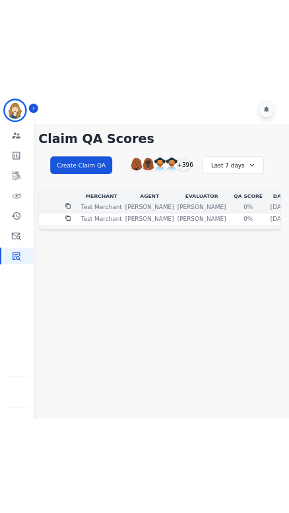
scroll to position [0, 185]
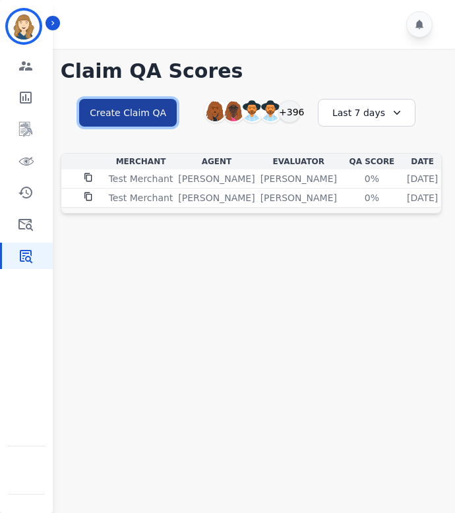
click at [166, 109] on button "Create Claim QA" at bounding box center [128, 113] width 98 height 28
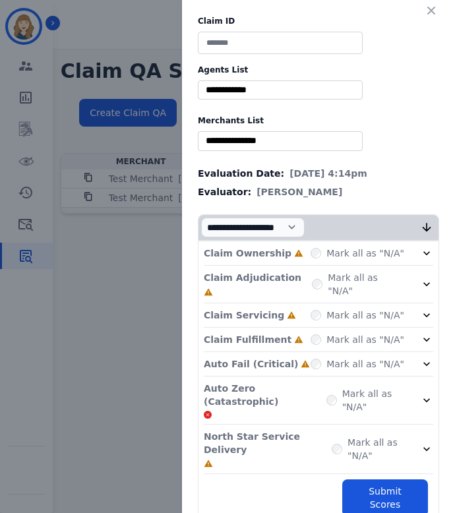
click at [274, 44] on input at bounding box center [280, 43] width 165 height 22
type input "*****"
click at [263, 92] on input "selected options" at bounding box center [280, 90] width 158 height 14
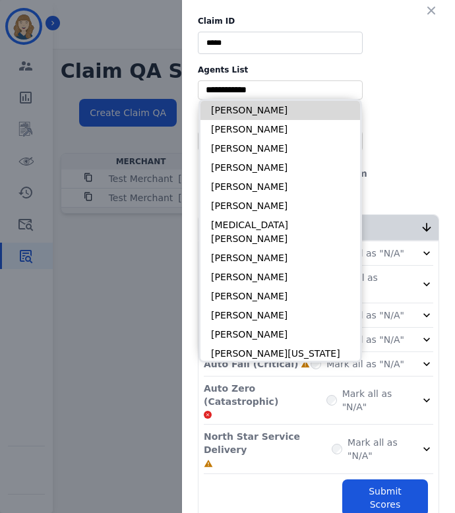
click at [256, 106] on li "[PERSON_NAME]" at bounding box center [281, 110] width 160 height 19
type input "**********"
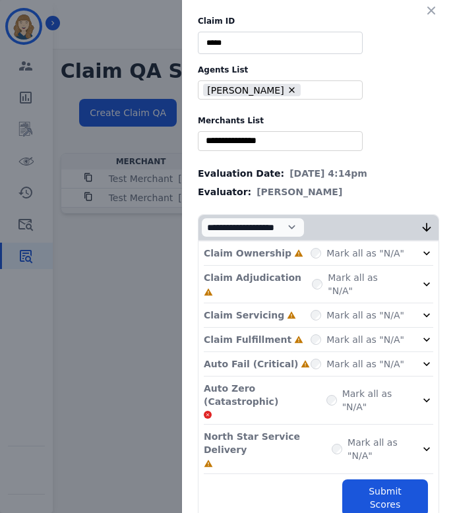
click at [256, 135] on input "selected options" at bounding box center [280, 141] width 158 height 14
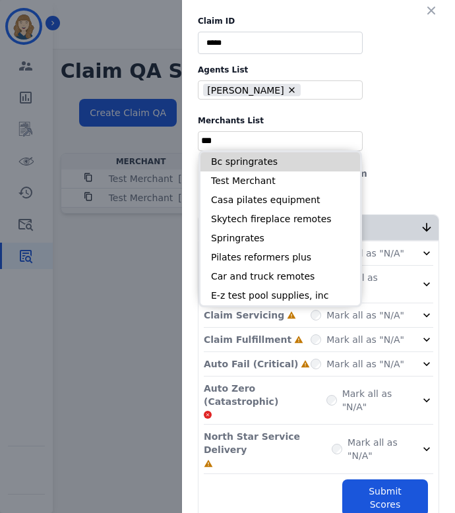
type input "***"
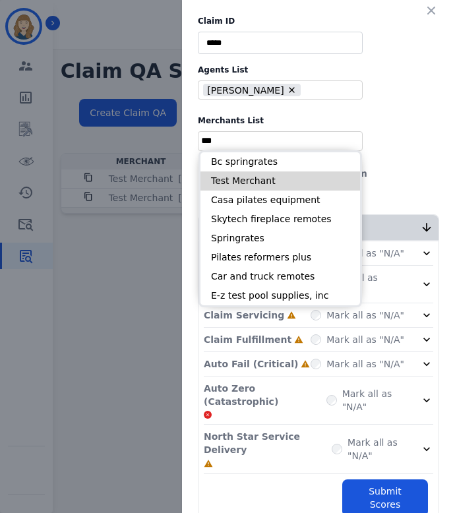
click at [242, 178] on li "Test Merchant" at bounding box center [281, 181] width 160 height 19
type input "**********"
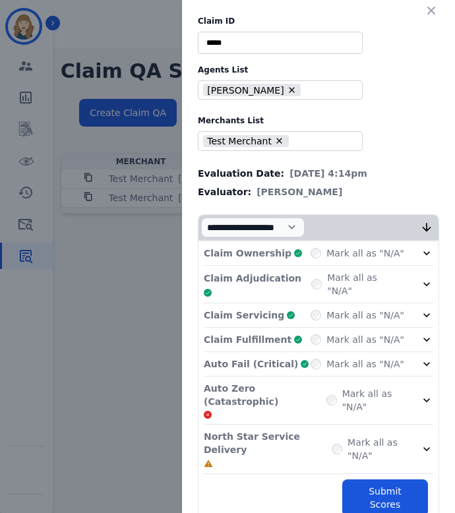
click at [332, 430] on div "Mark all as "N/A"" at bounding box center [368, 449] width 73 height 38
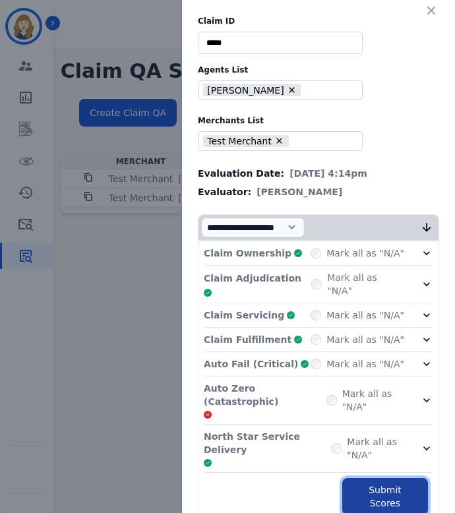
click at [370, 478] on button "Submit Scores" at bounding box center [385, 496] width 86 height 37
